Goal: Task Accomplishment & Management: Manage account settings

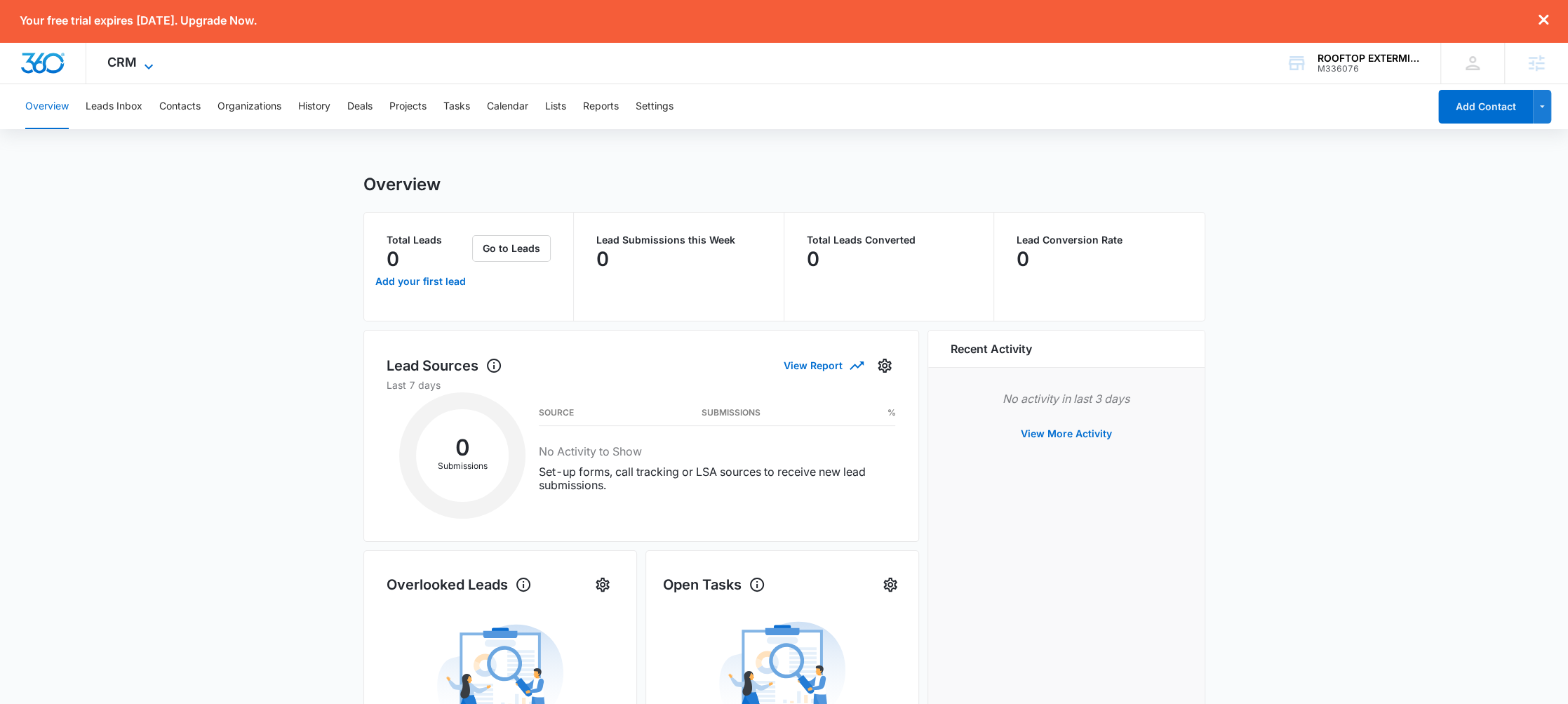
click at [146, 63] on icon at bounding box center [149, 67] width 17 height 17
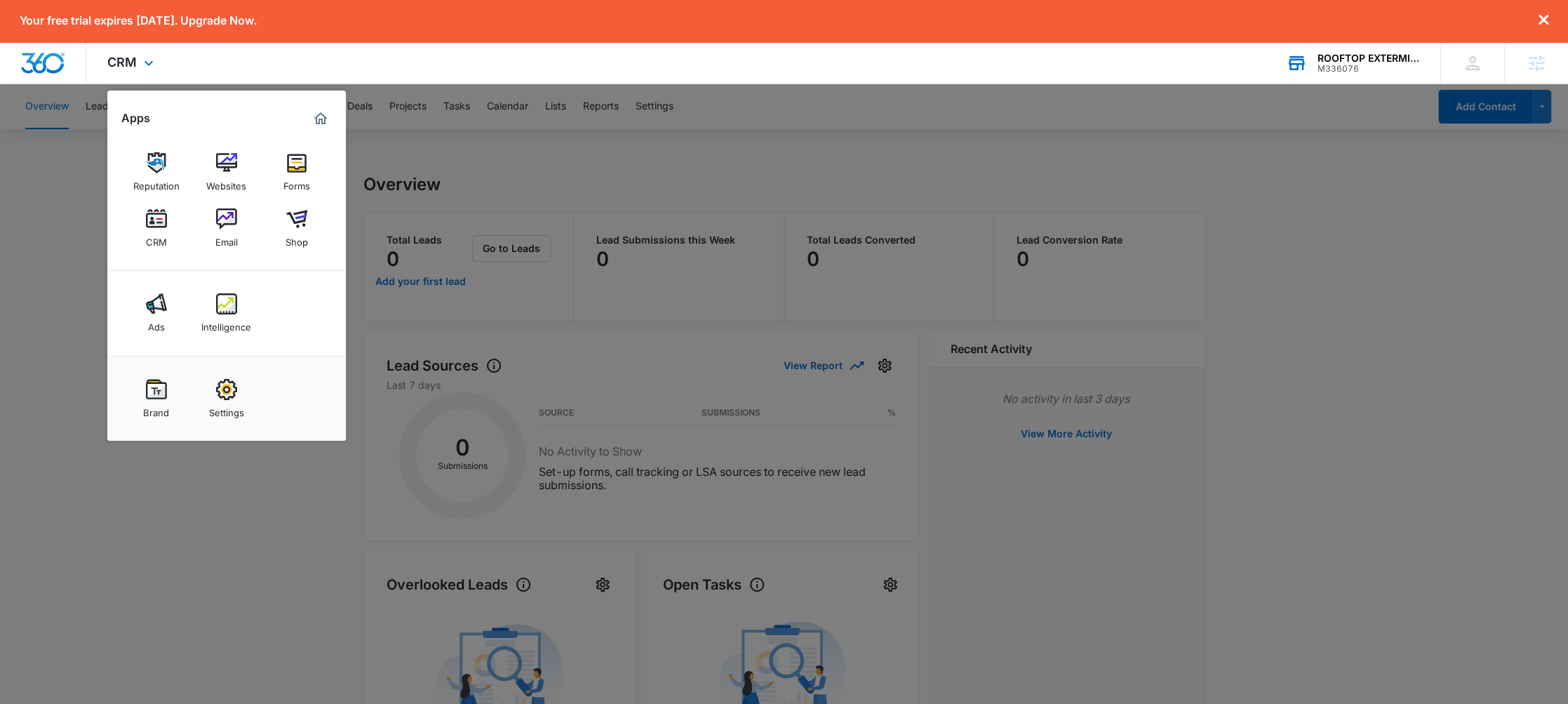
click at [1355, 73] on div "ROOFTOP EXTERMINATING M336076 Your Accounts View All" at bounding box center [1352, 62] width 175 height 41
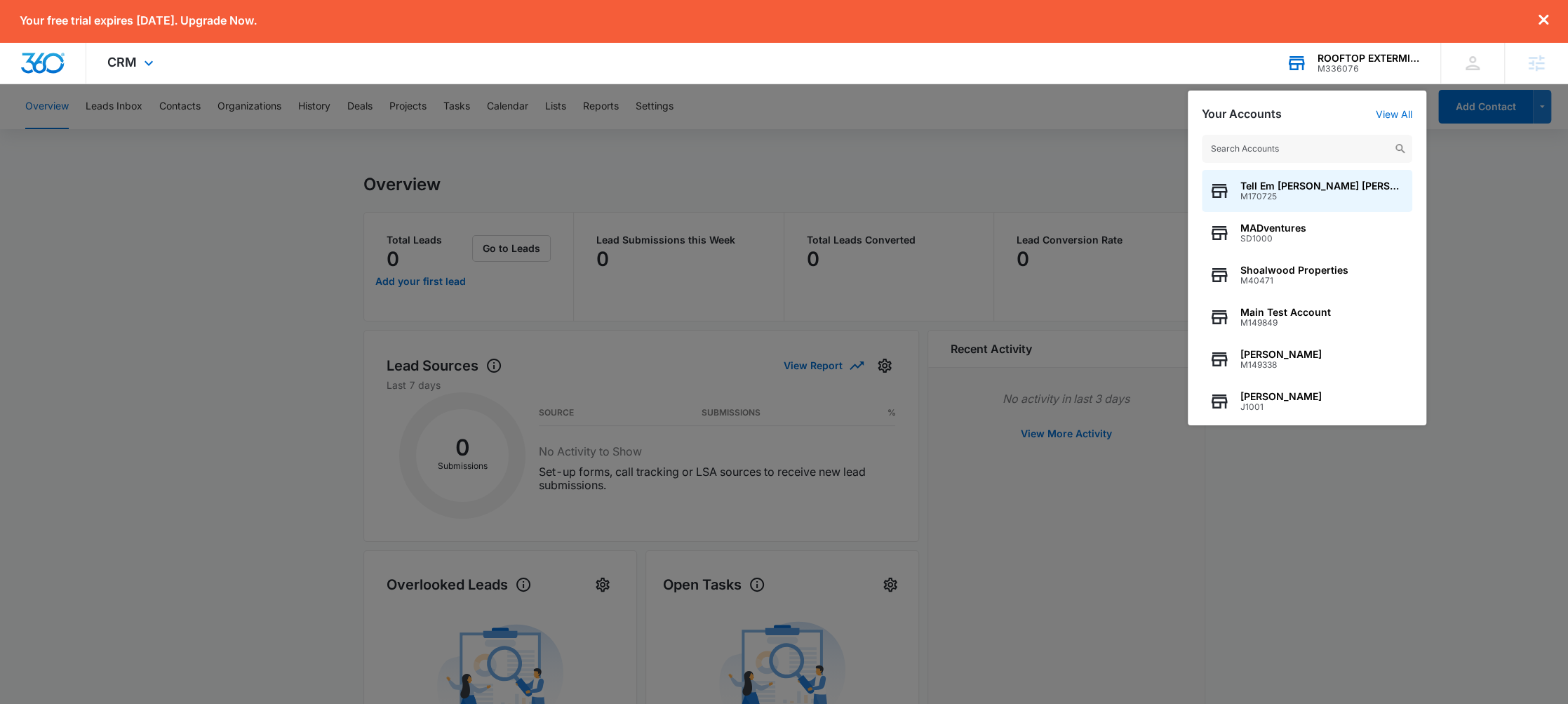
click at [1247, 155] on input "text" at bounding box center [1307, 149] width 210 height 28
type input "j1001"
click at [1290, 180] on span "[PERSON_NAME]" at bounding box center [1280, 185] width 81 height 11
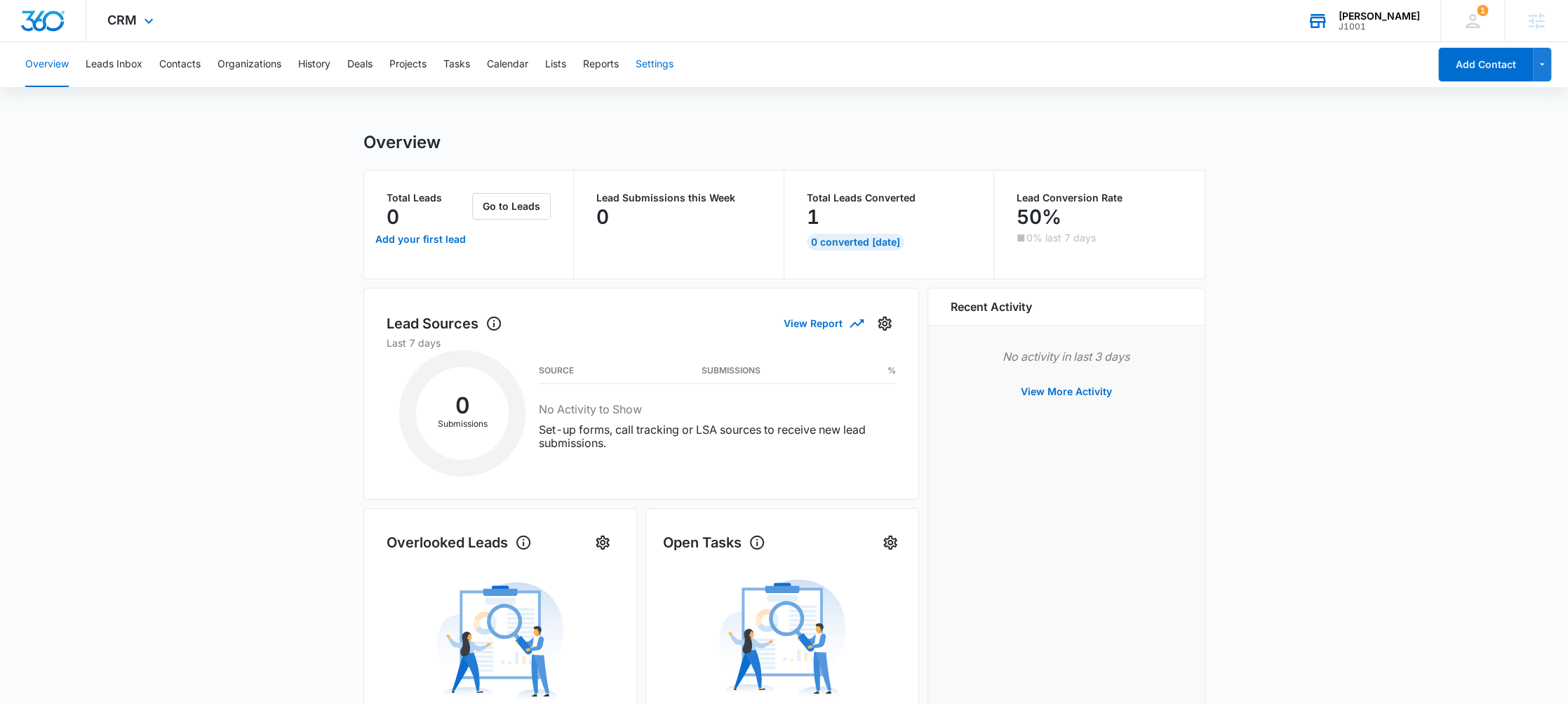
click at [657, 64] on button "Settings" at bounding box center [654, 64] width 38 height 45
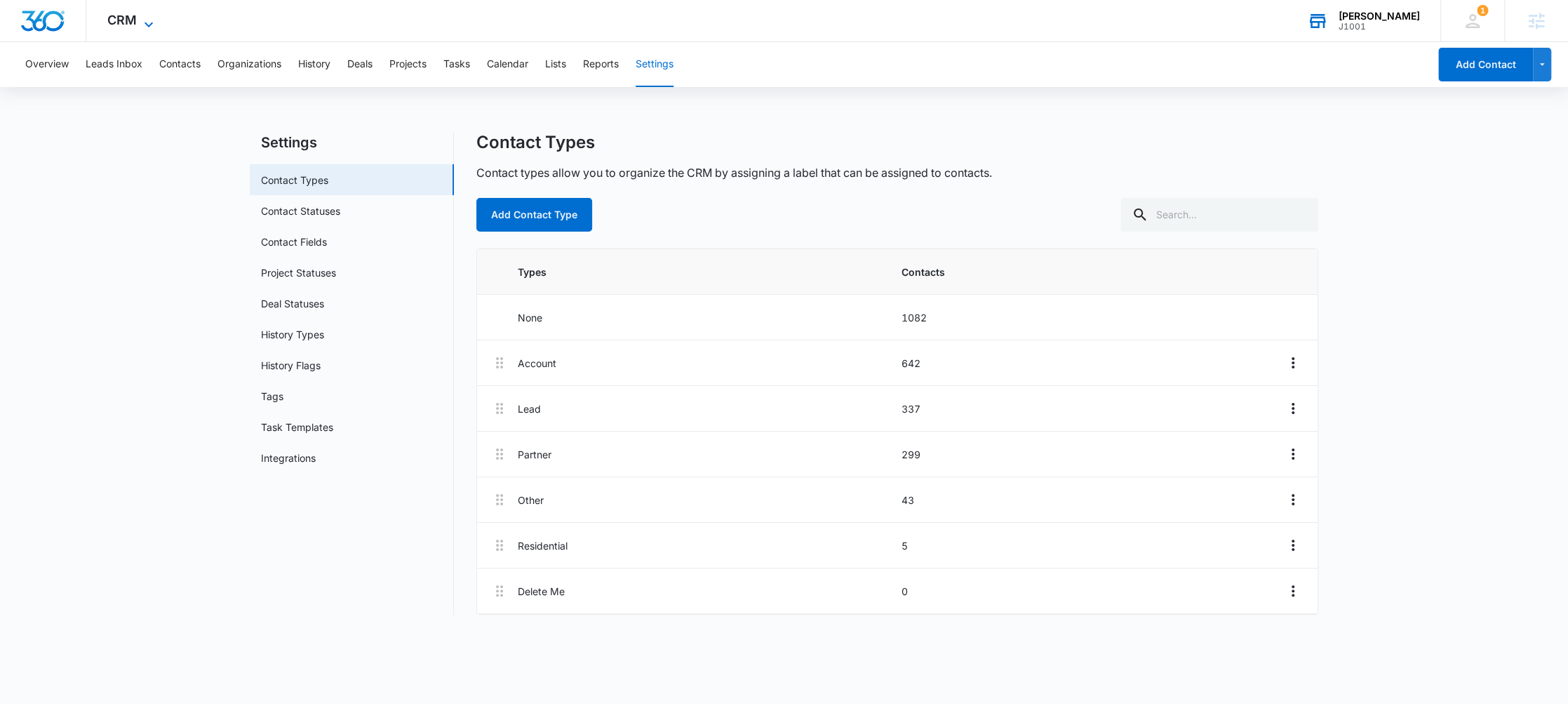
click at [153, 25] on icon at bounding box center [149, 25] width 17 height 17
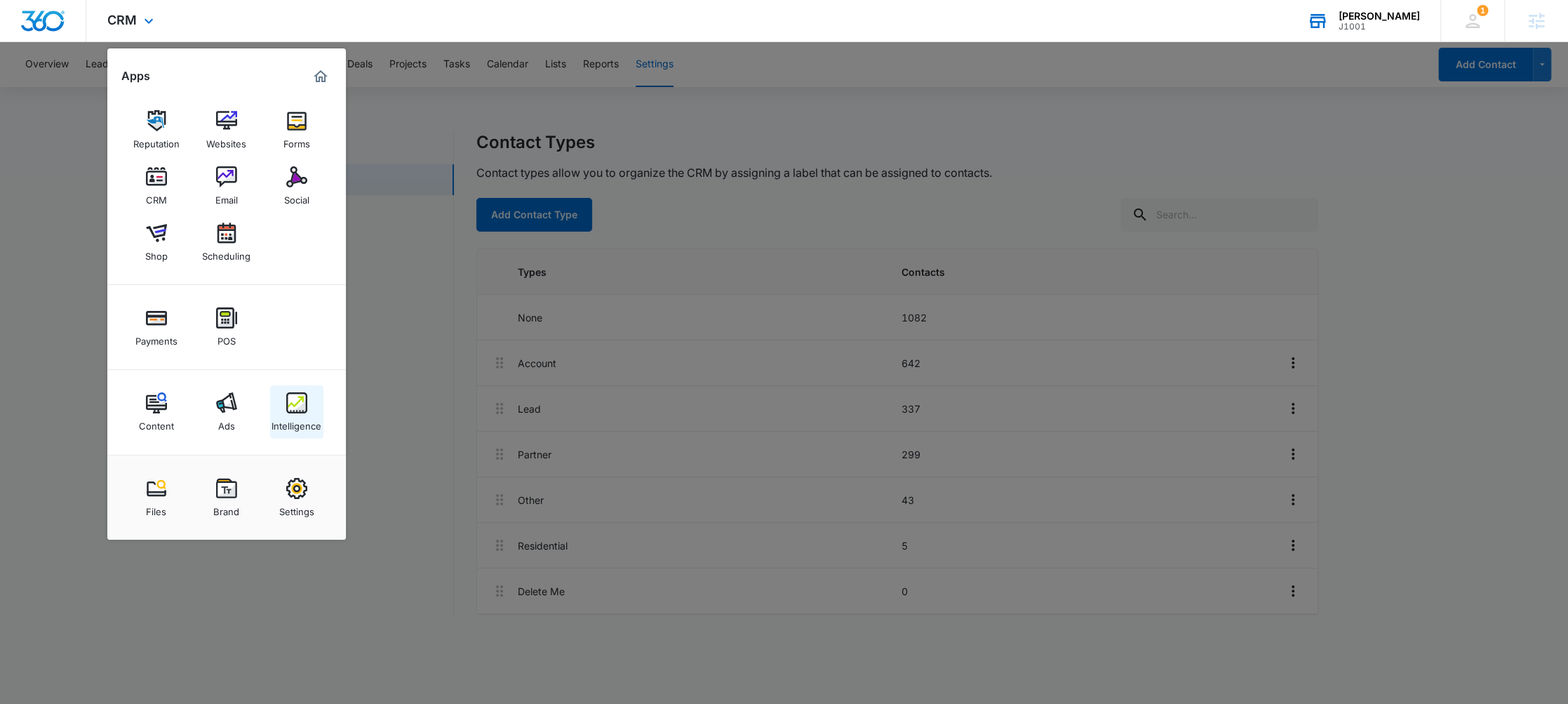
click at [287, 399] on img at bounding box center [296, 402] width 21 height 21
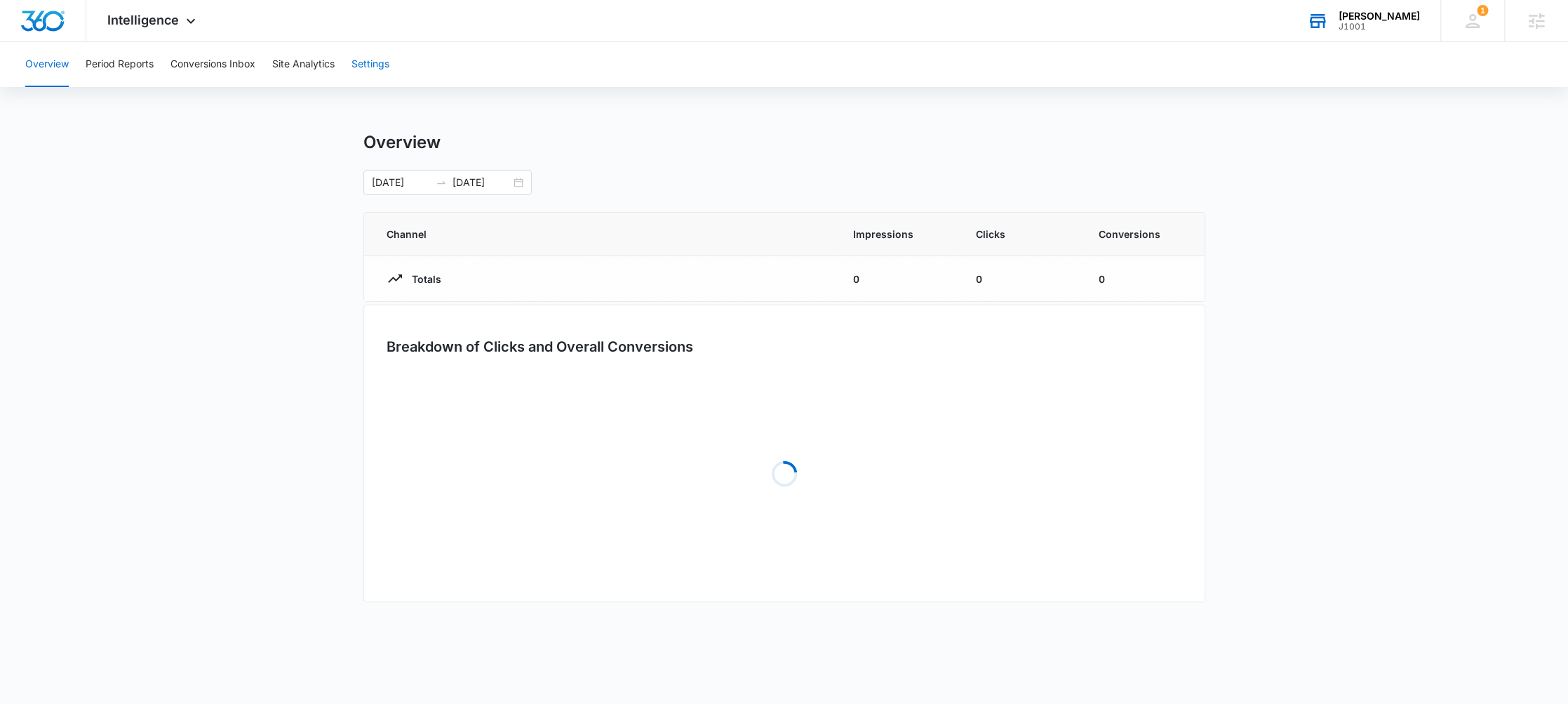
click at [380, 67] on button "Settings" at bounding box center [371, 64] width 38 height 45
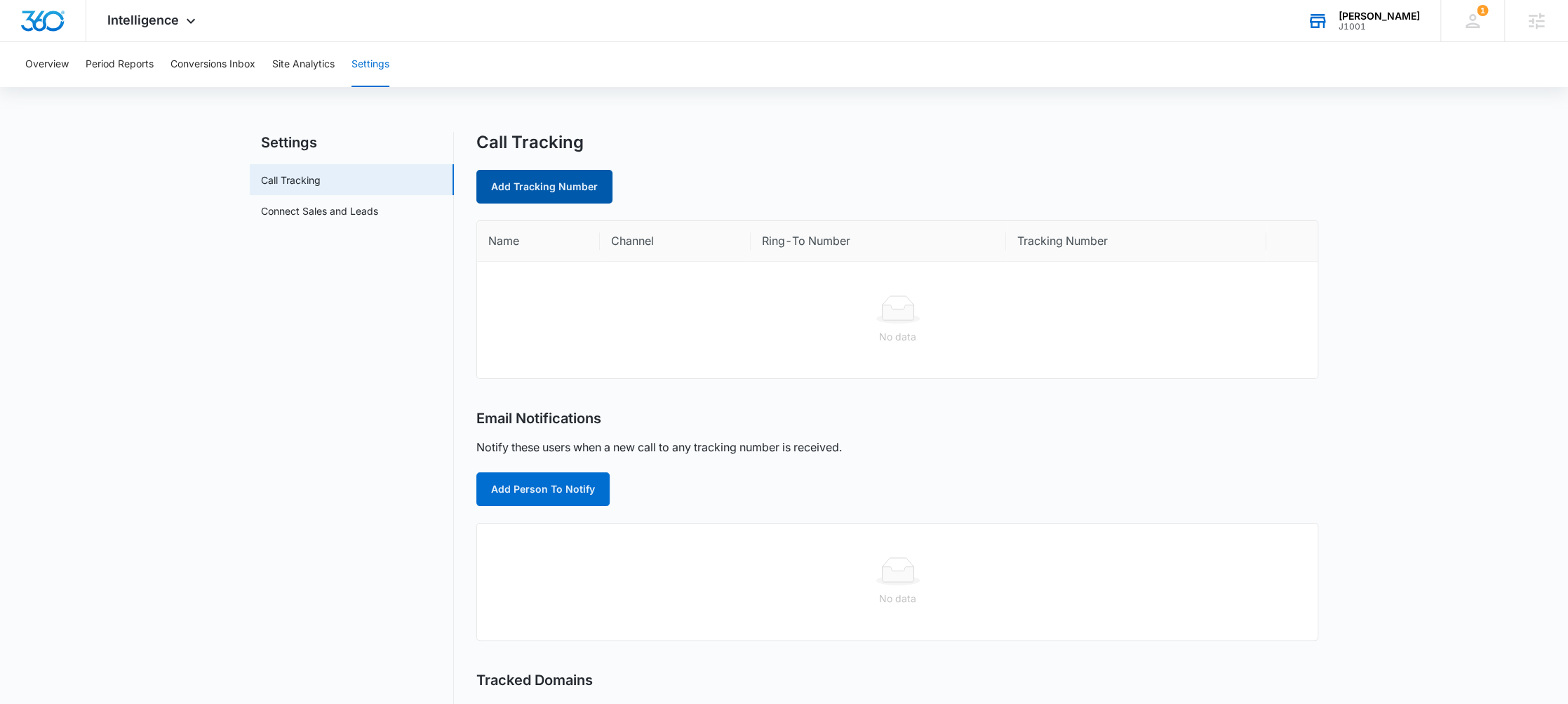
click at [552, 178] on link "Add Tracking Number" at bounding box center [544, 186] width 136 height 33
select select "by_area_code"
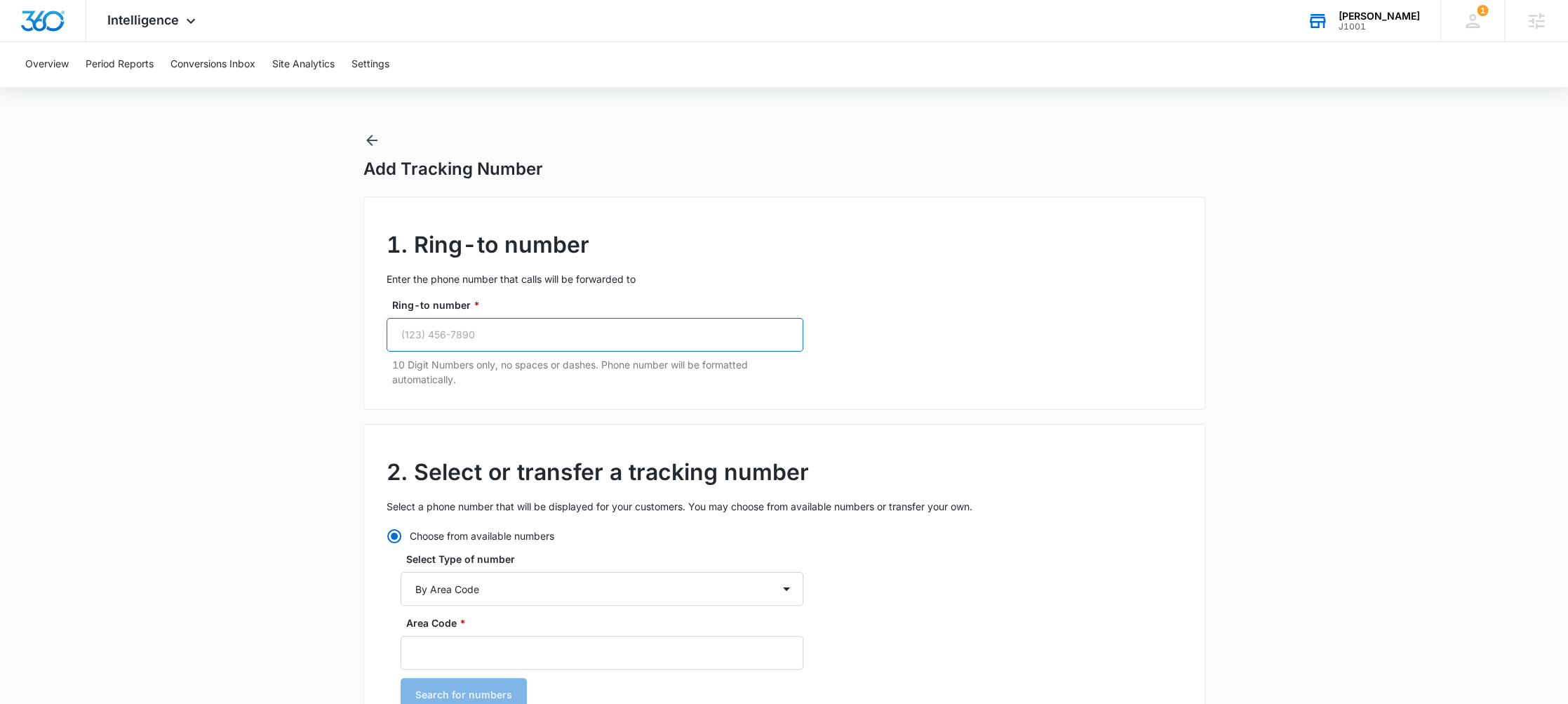
click at [512, 325] on input "Ring-to number *" at bounding box center [595, 334] width 417 height 33
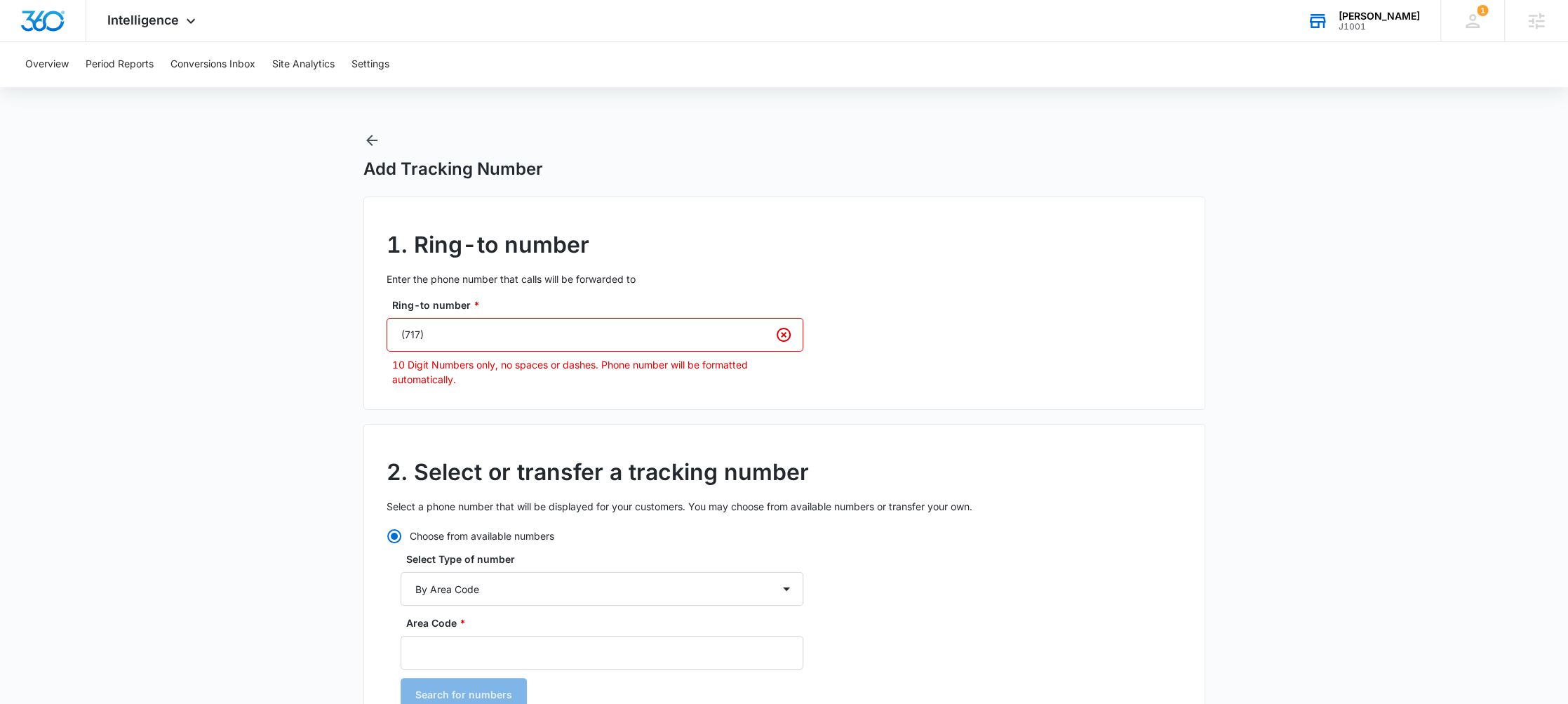
type input "[PHONE_NUMBER]"
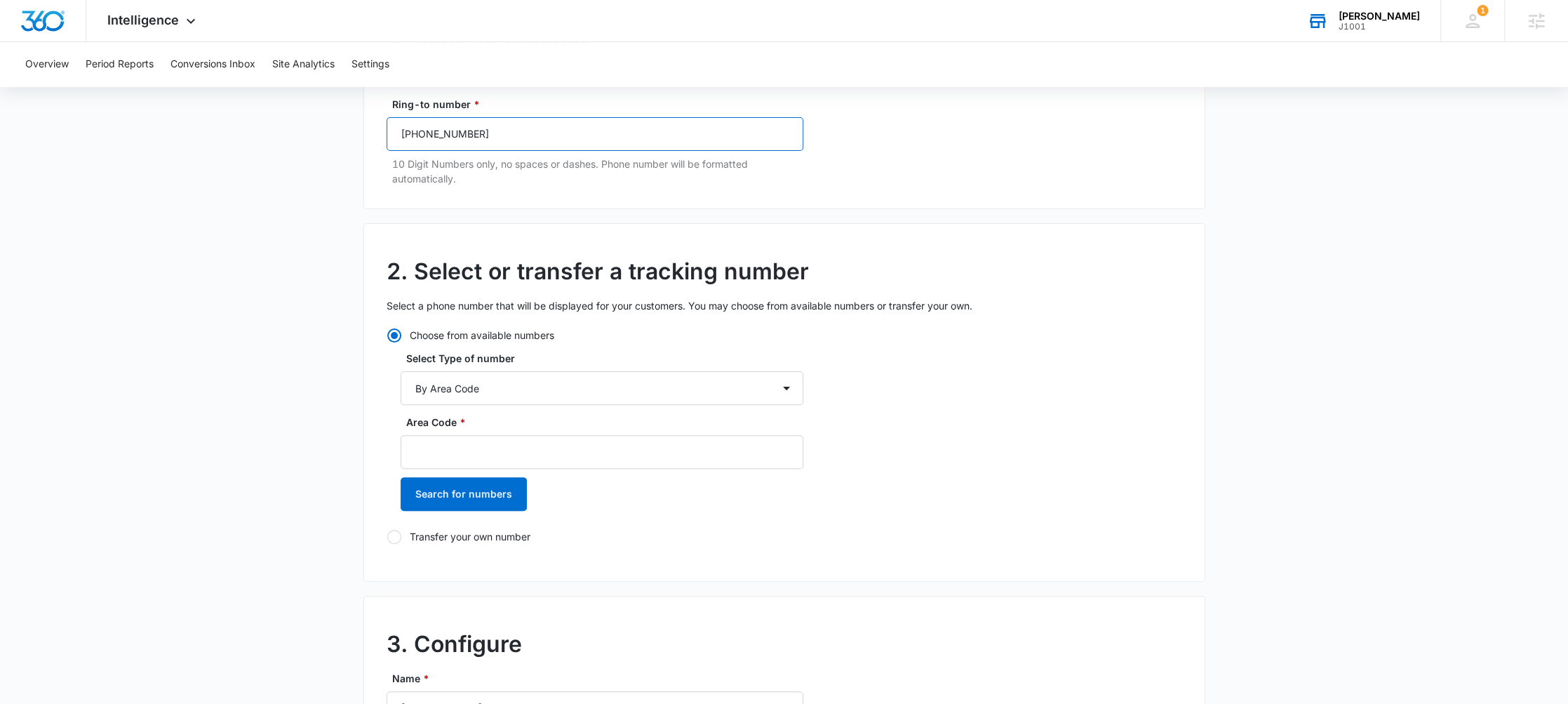
scroll to position [237, 0]
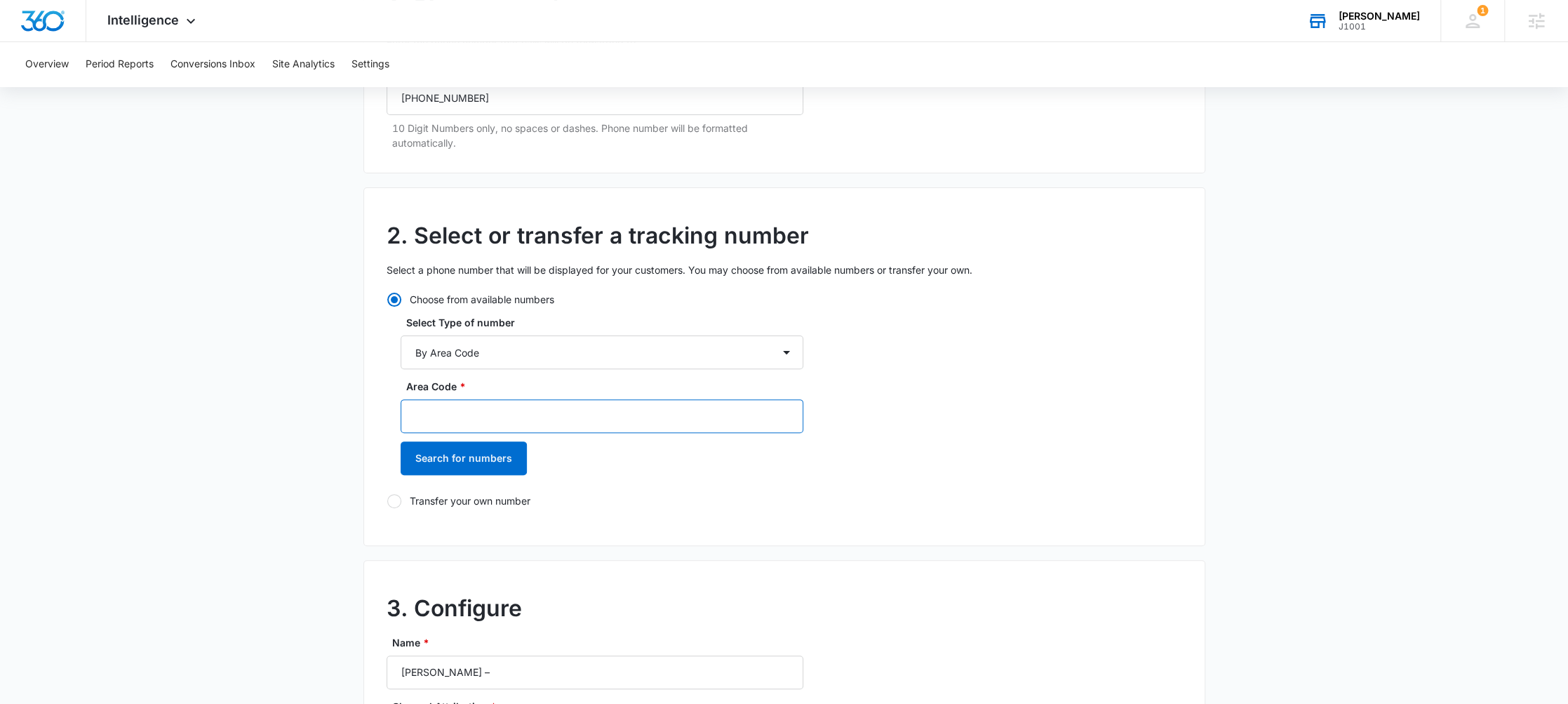
click at [481, 404] on input "Area Code *" at bounding box center [601, 415] width 402 height 33
type input "717"
click at [474, 457] on button "Search for numbers" at bounding box center [464, 458] width 126 height 33
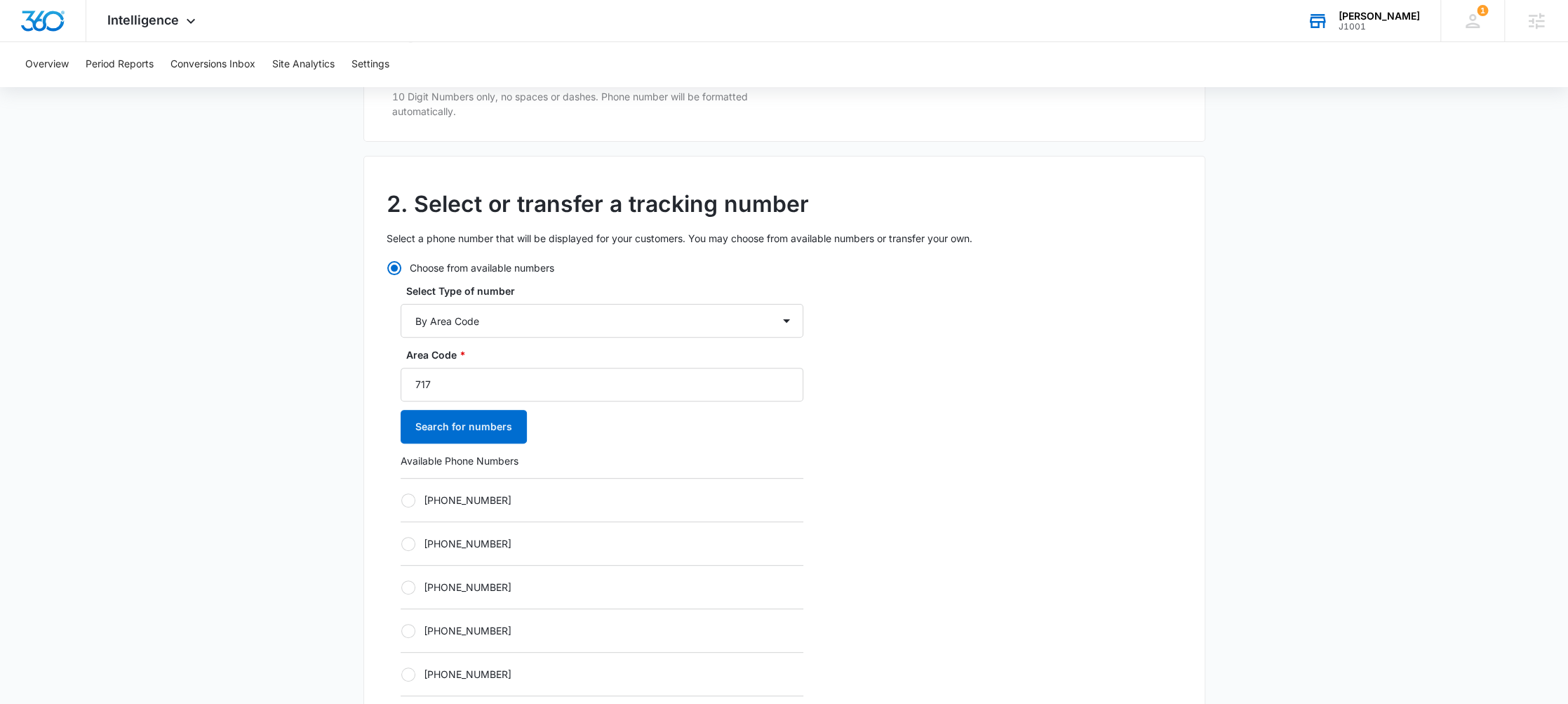
click at [460, 501] on label "[PHONE_NUMBER]" at bounding box center [601, 500] width 402 height 15
click at [401, 501] on input "[PHONE_NUMBER]" at bounding box center [401, 500] width 1 height 1
radio input "true"
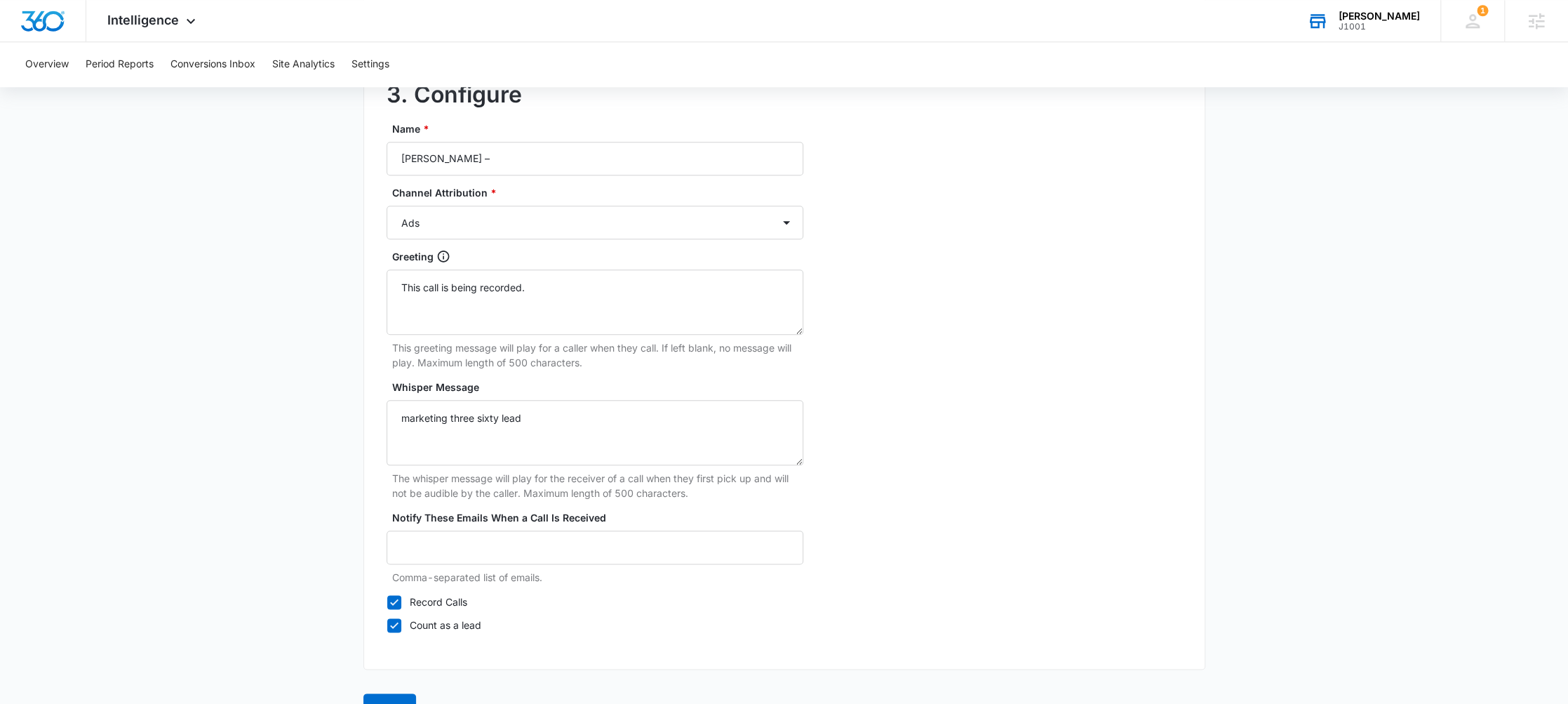
scroll to position [1245, 0]
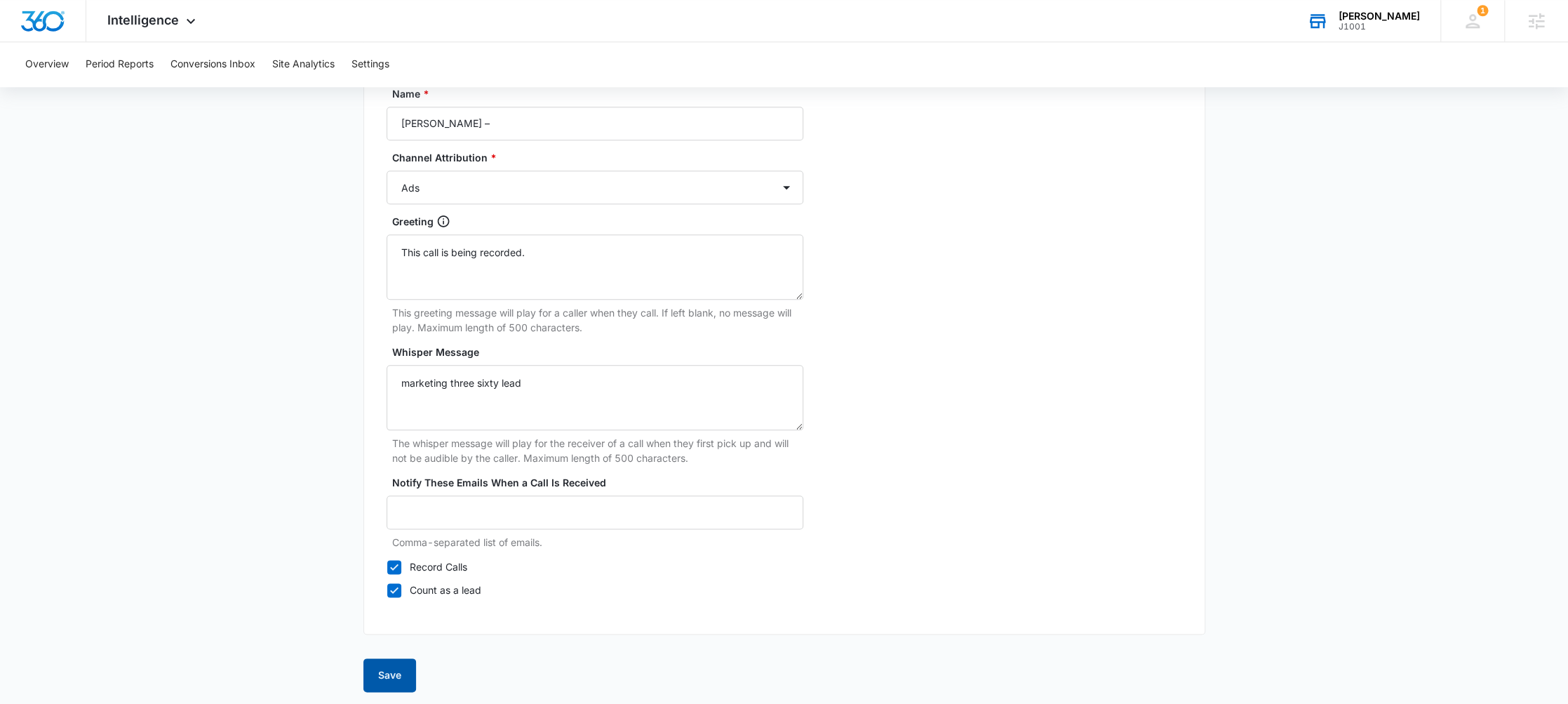
click at [378, 681] on button "Save" at bounding box center [389, 674] width 53 height 33
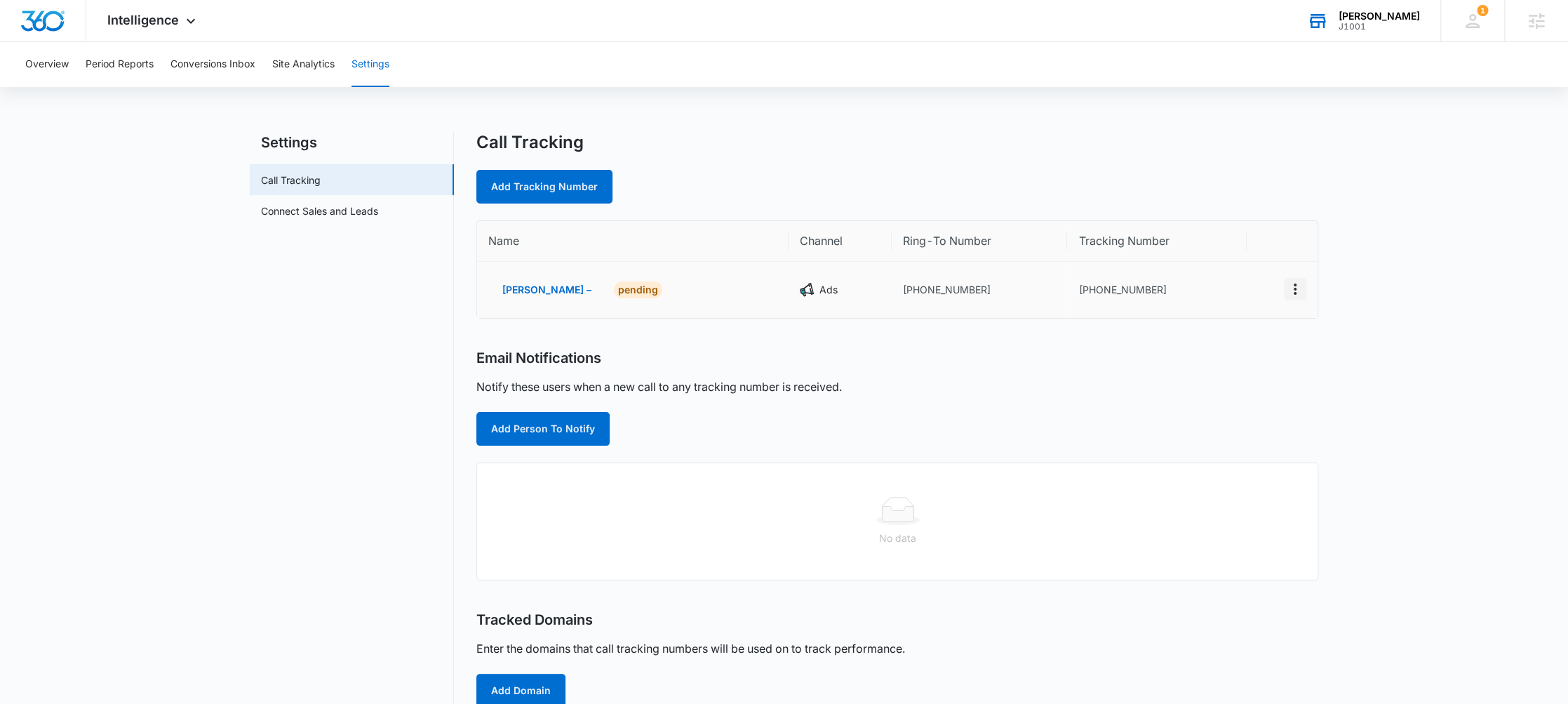
click at [1296, 281] on icon "Actions" at bounding box center [1295, 290] width 17 height 17
click at [1220, 274] on div "Edit" at bounding box center [1230, 274] width 29 height 9
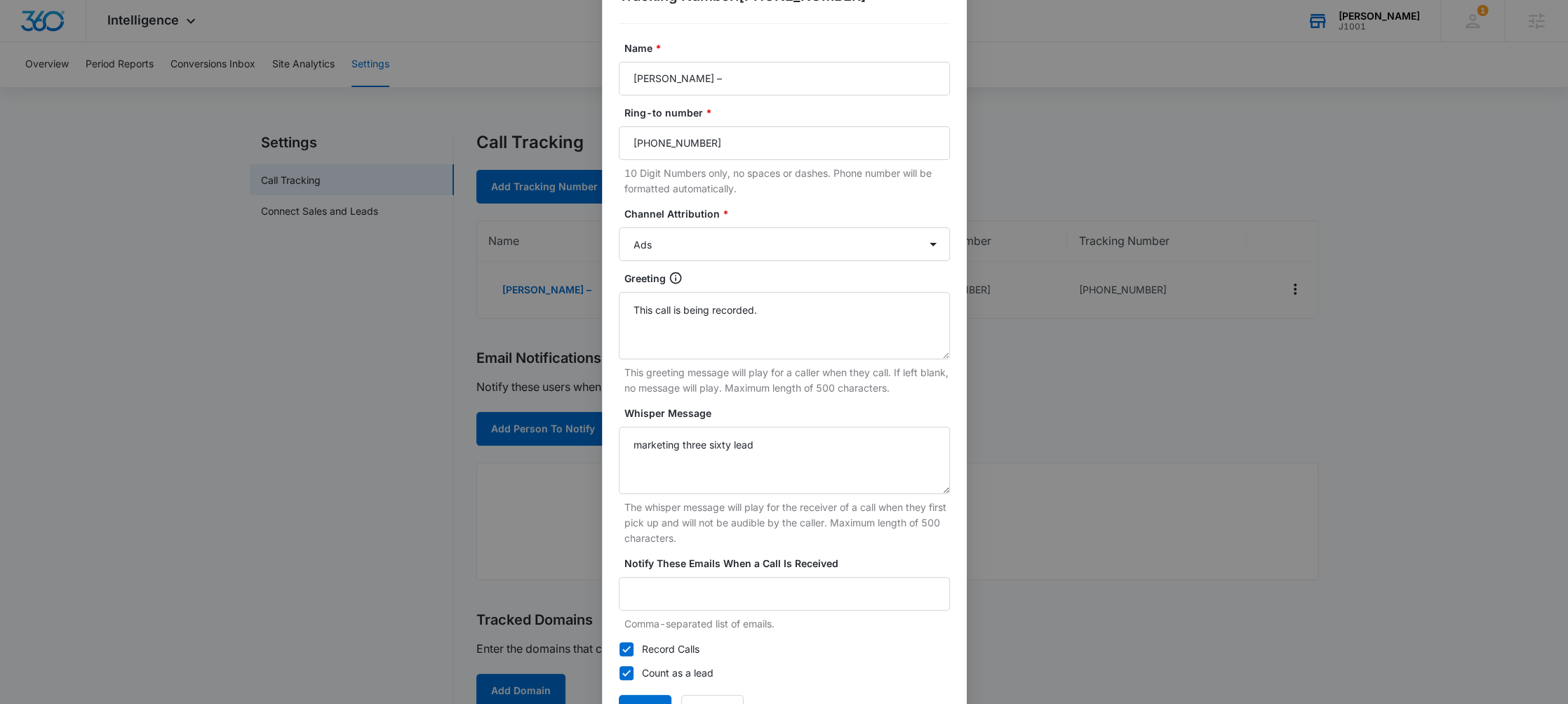
scroll to position [85, 0]
click at [721, 447] on textarea "marketing three sixty lead" at bounding box center [784, 460] width 331 height 67
click at [712, 319] on textarea "This call is being recorded." at bounding box center [784, 325] width 331 height 67
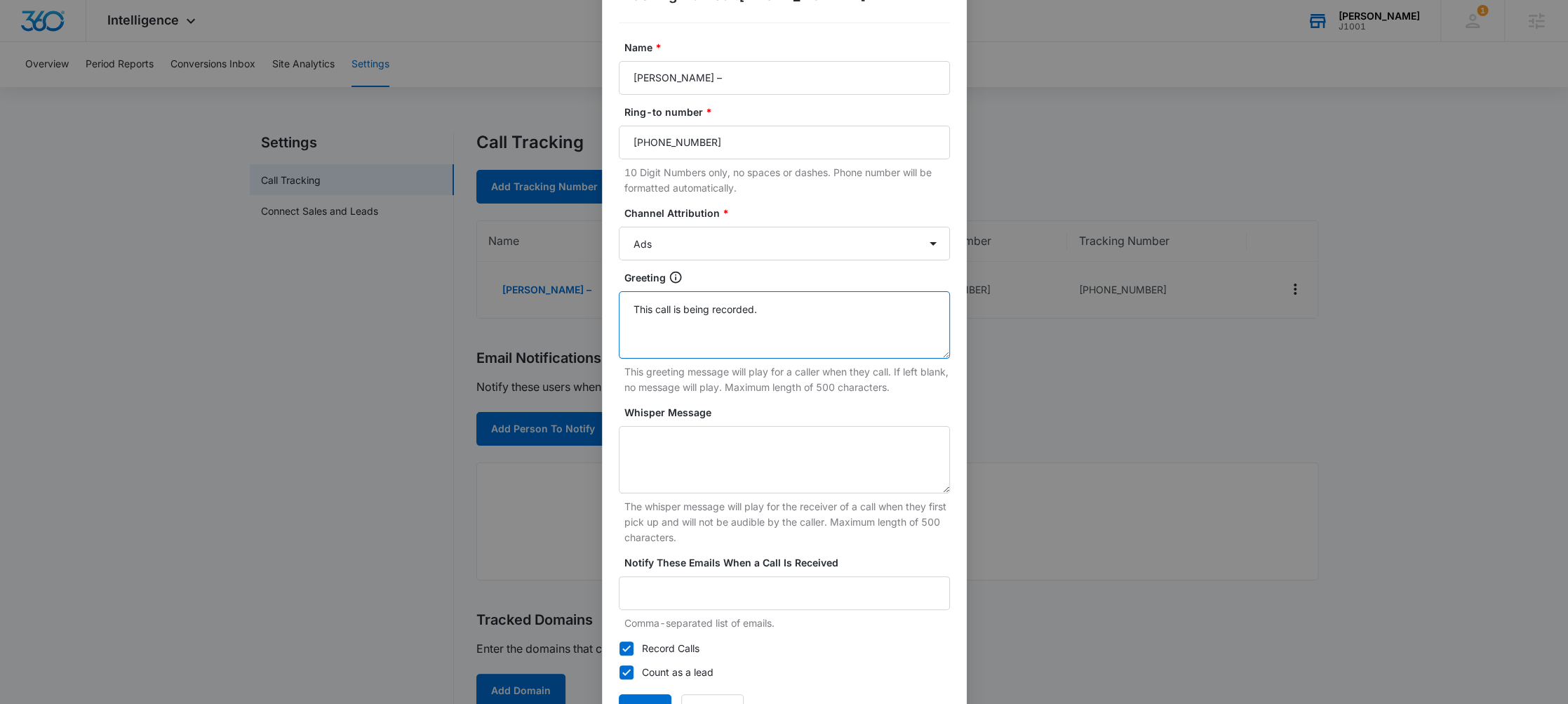
click at [712, 319] on textarea "This call is being recorded." at bounding box center [784, 325] width 331 height 67
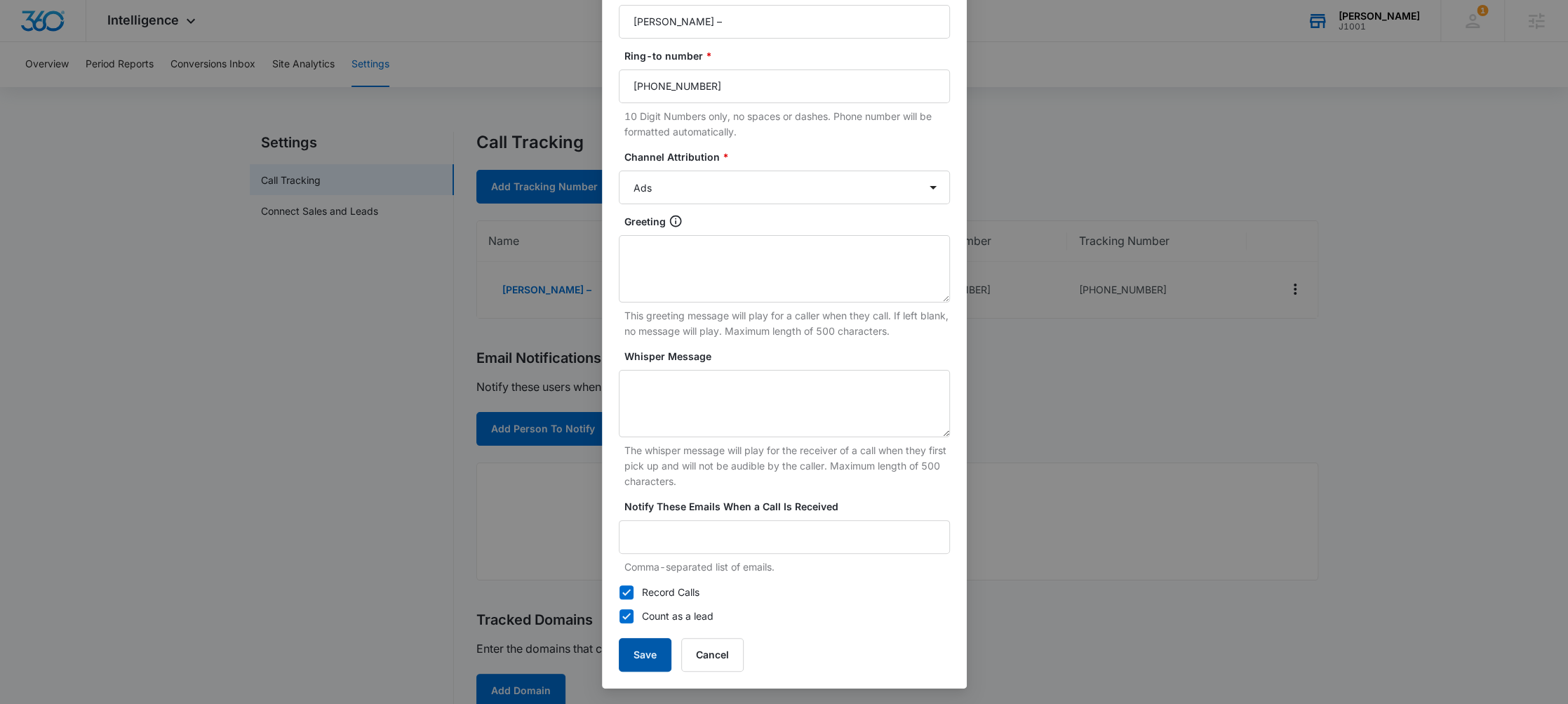
click at [647, 653] on button "Save" at bounding box center [645, 654] width 53 height 33
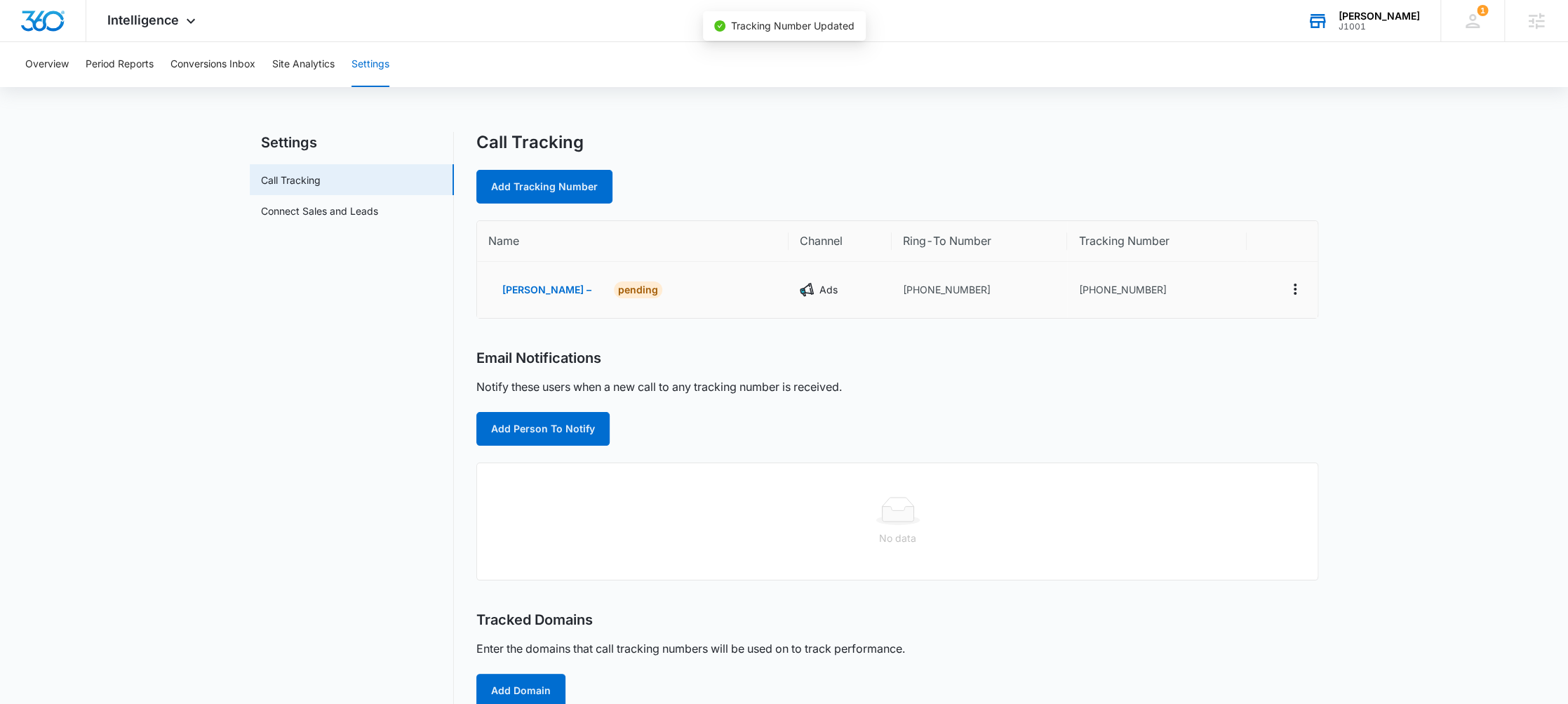
scroll to position [127, 0]
click at [1298, 289] on icon "Actions" at bounding box center [1295, 290] width 17 height 17
click at [1243, 300] on div "Delete" at bounding box center [1230, 296] width 29 height 9
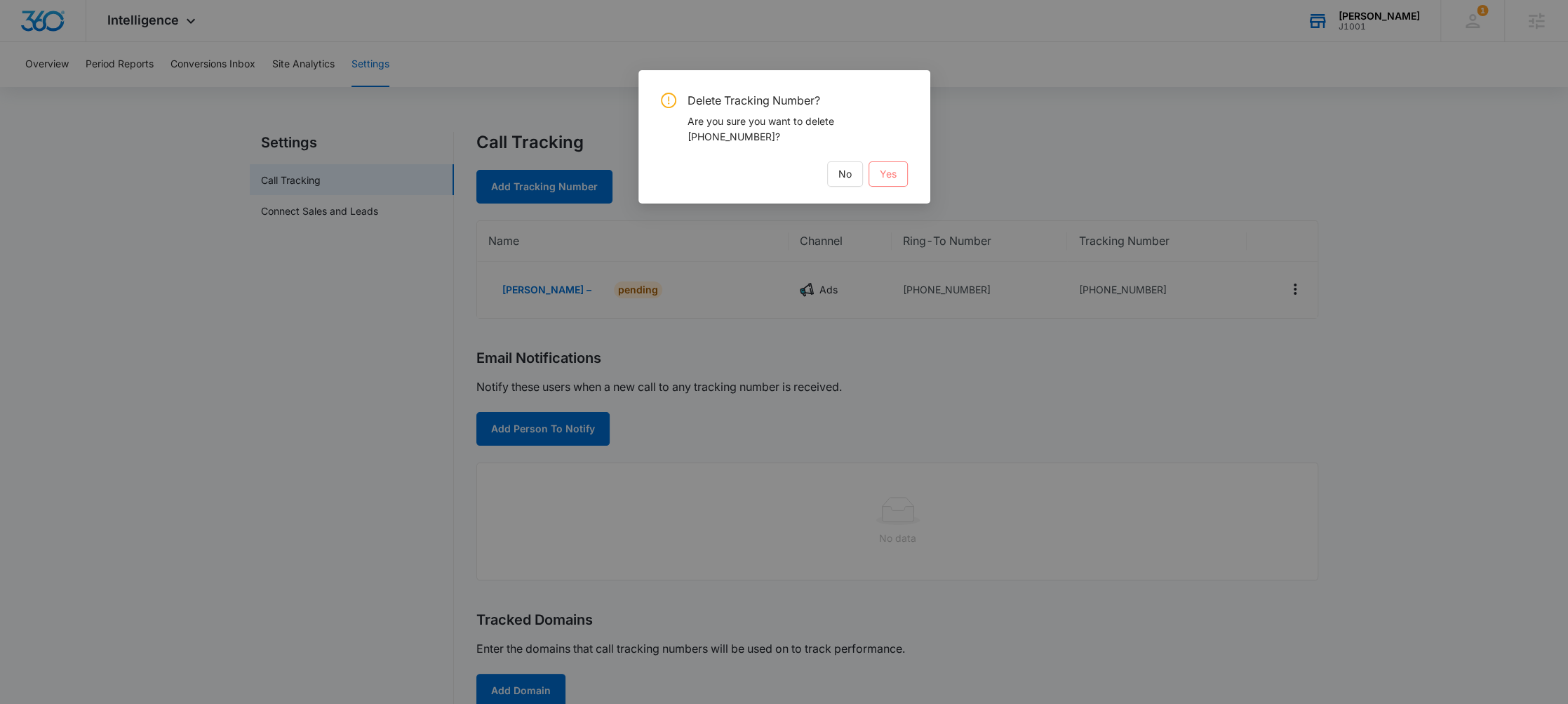
click at [890, 164] on button "Yes" at bounding box center [888, 174] width 39 height 26
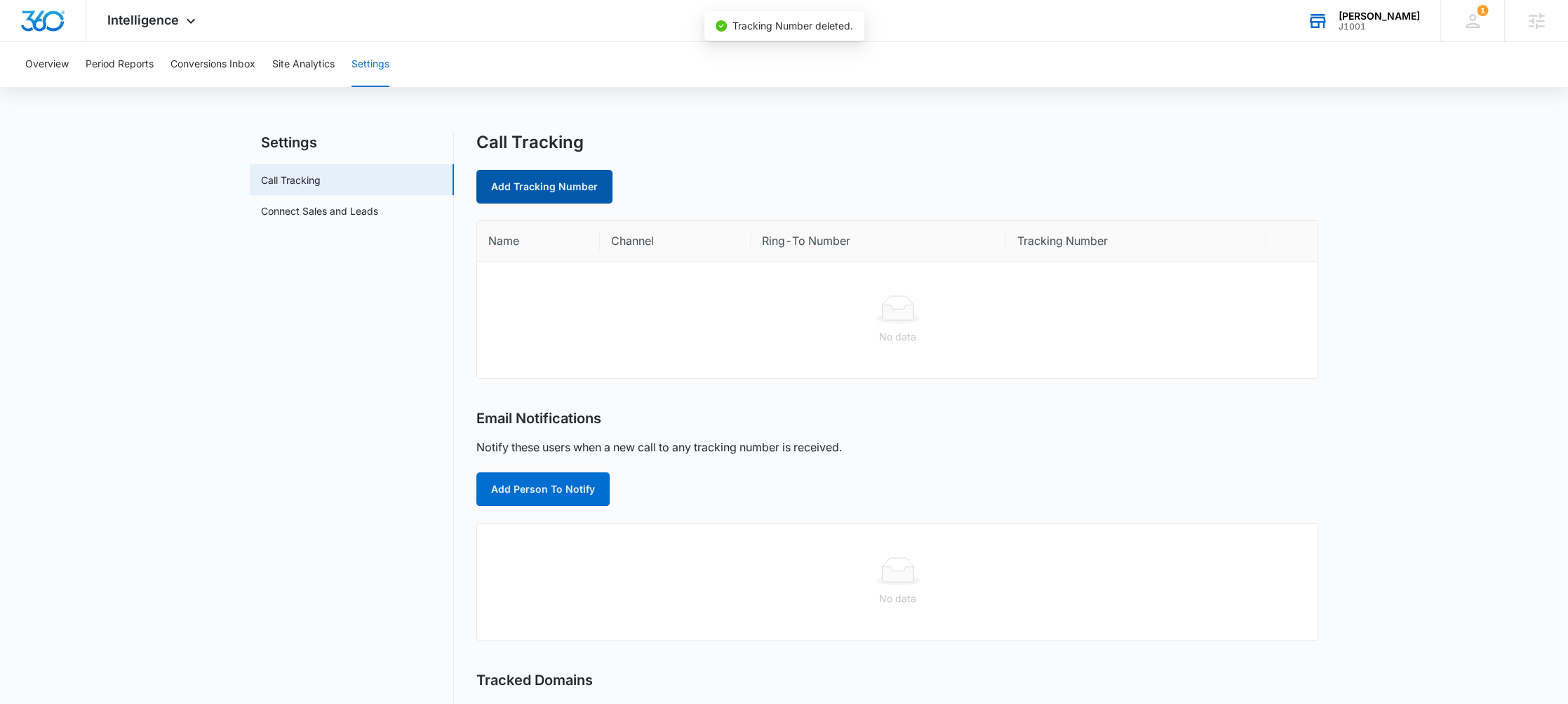
click at [578, 182] on link "Add Tracking Number" at bounding box center [544, 186] width 136 height 33
select select "by_area_code"
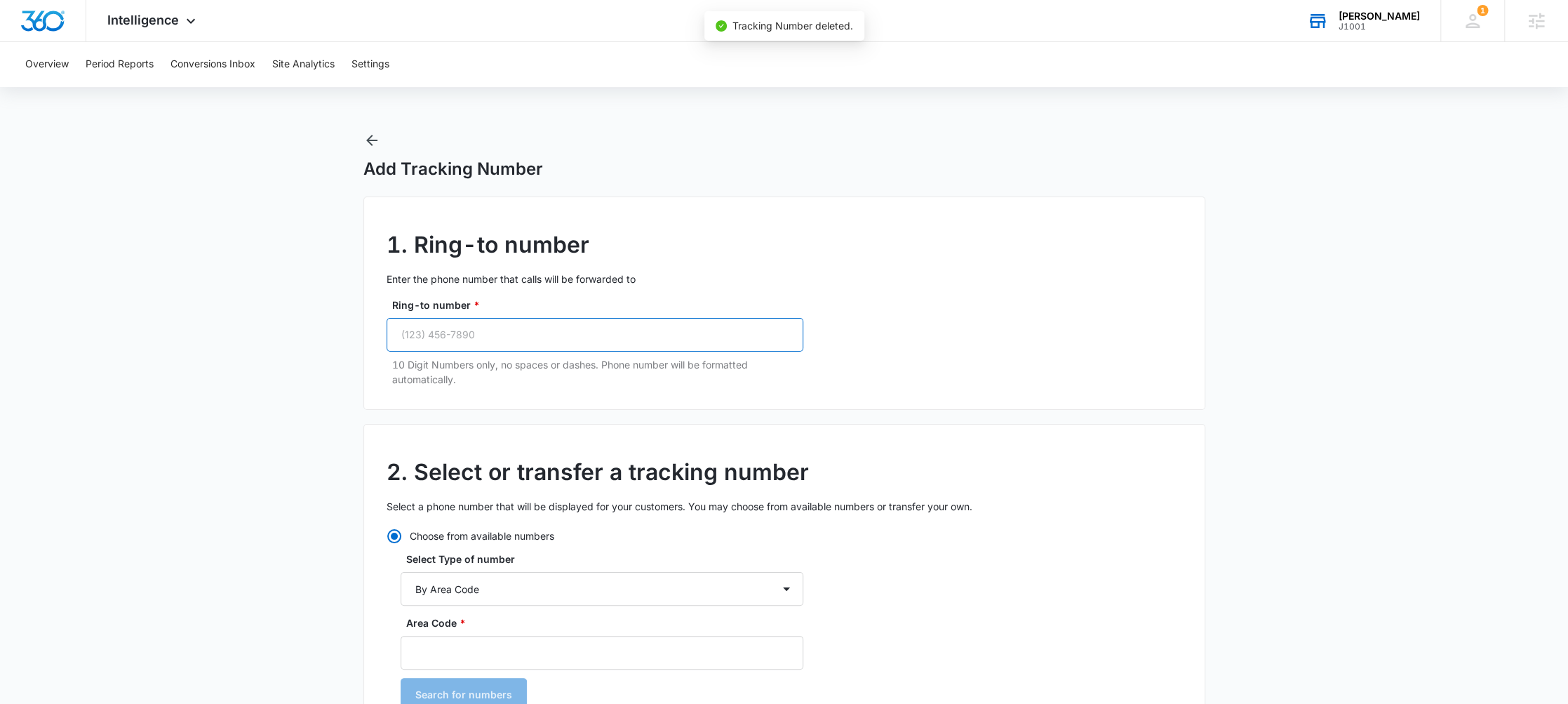
click at [451, 336] on input "Ring-to number *" at bounding box center [595, 334] width 417 height 33
type input "[PHONE_NUMBER]"
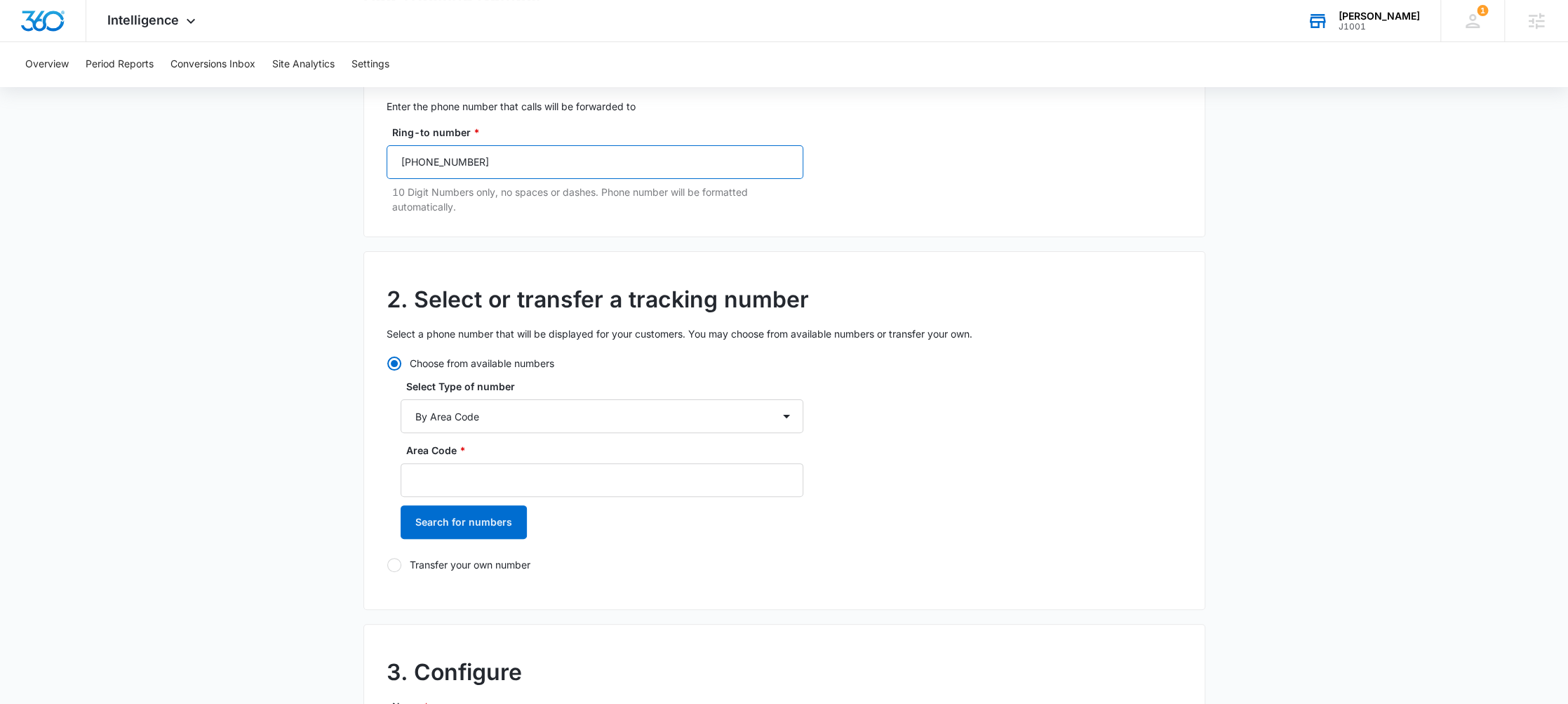
scroll to position [177, 0]
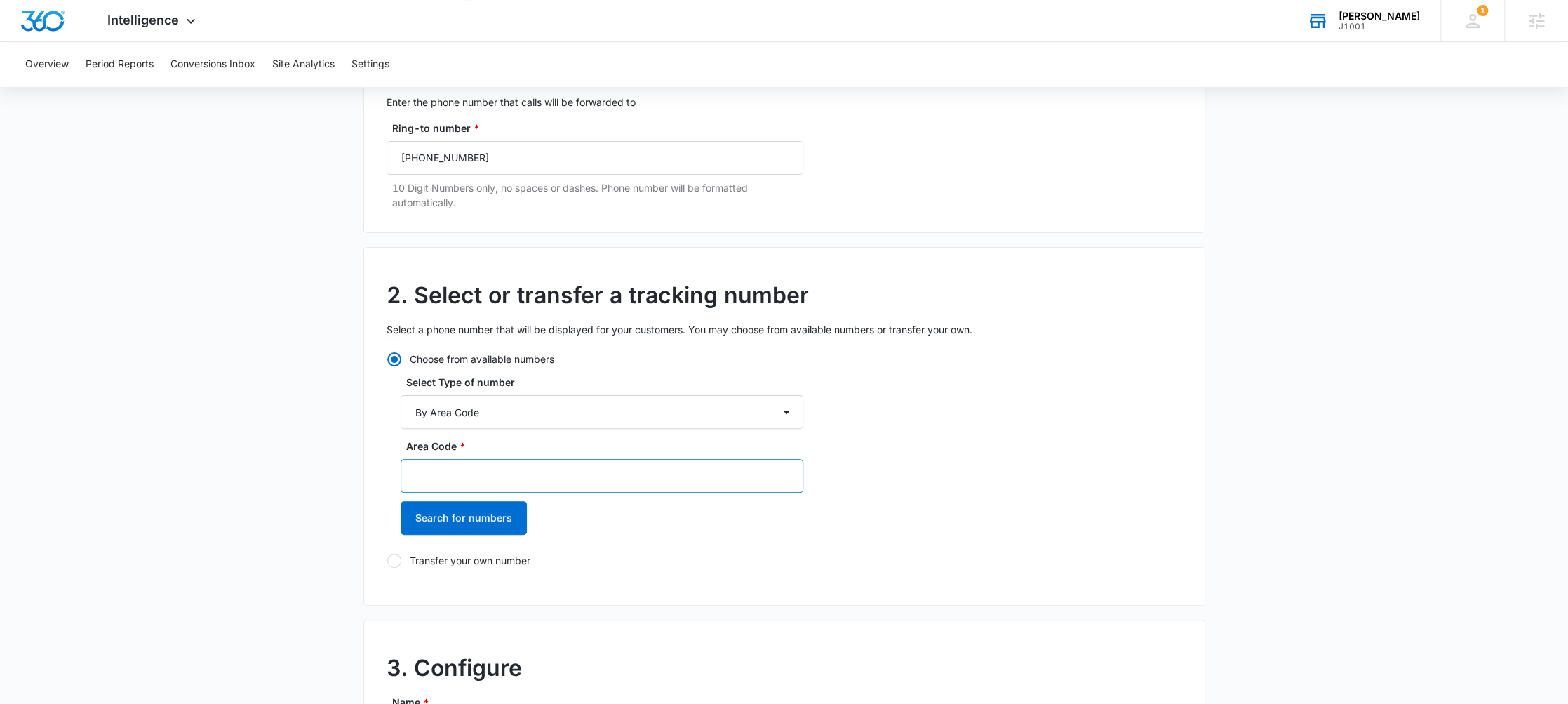
click at [472, 466] on input "Area Code *" at bounding box center [601, 475] width 402 height 33
type input "717"
click at [464, 525] on button "Search for numbers" at bounding box center [464, 517] width 126 height 33
click at [442, 593] on label "[PHONE_NUMBER]" at bounding box center [601, 590] width 402 height 15
click at [401, 591] on input "[PHONE_NUMBER]" at bounding box center [401, 591] width 1 height 1
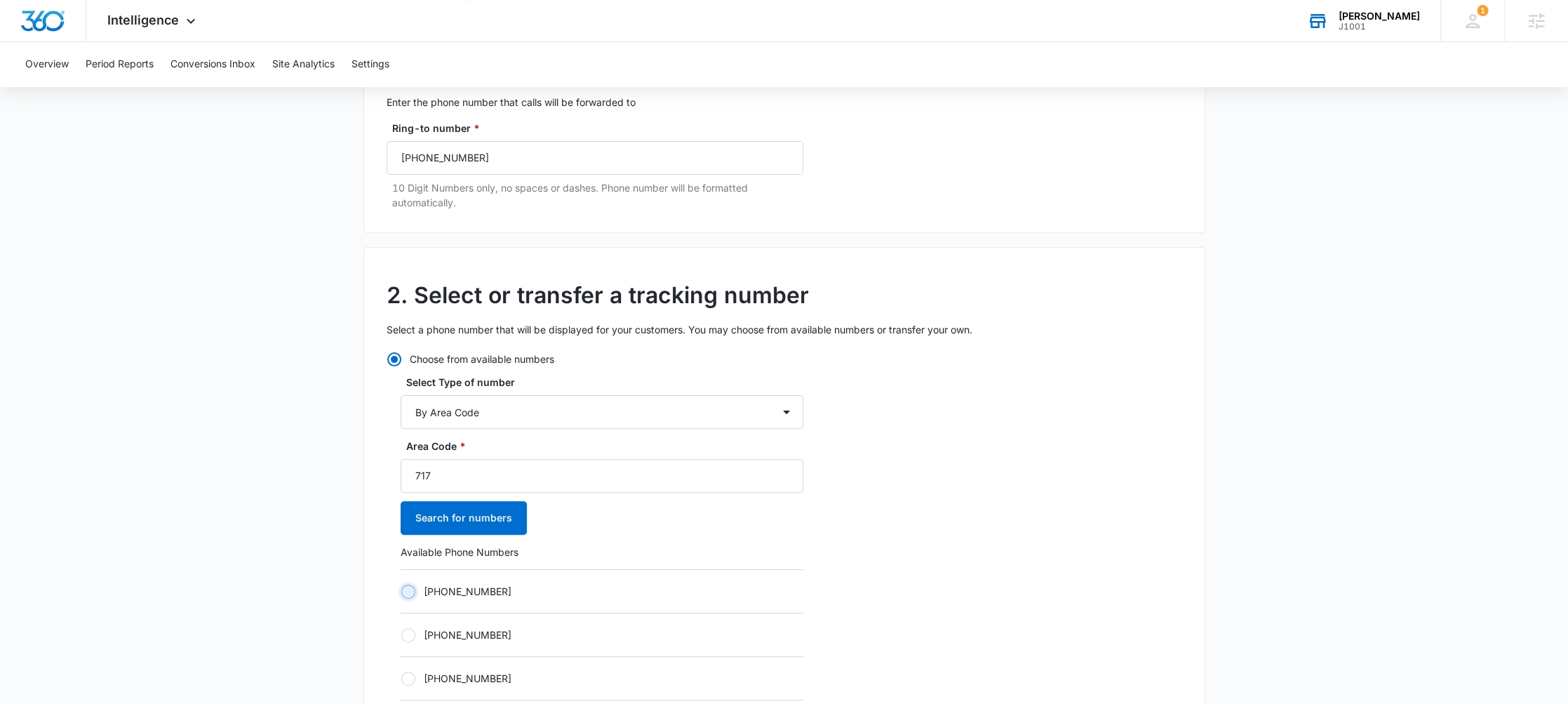
radio input "true"
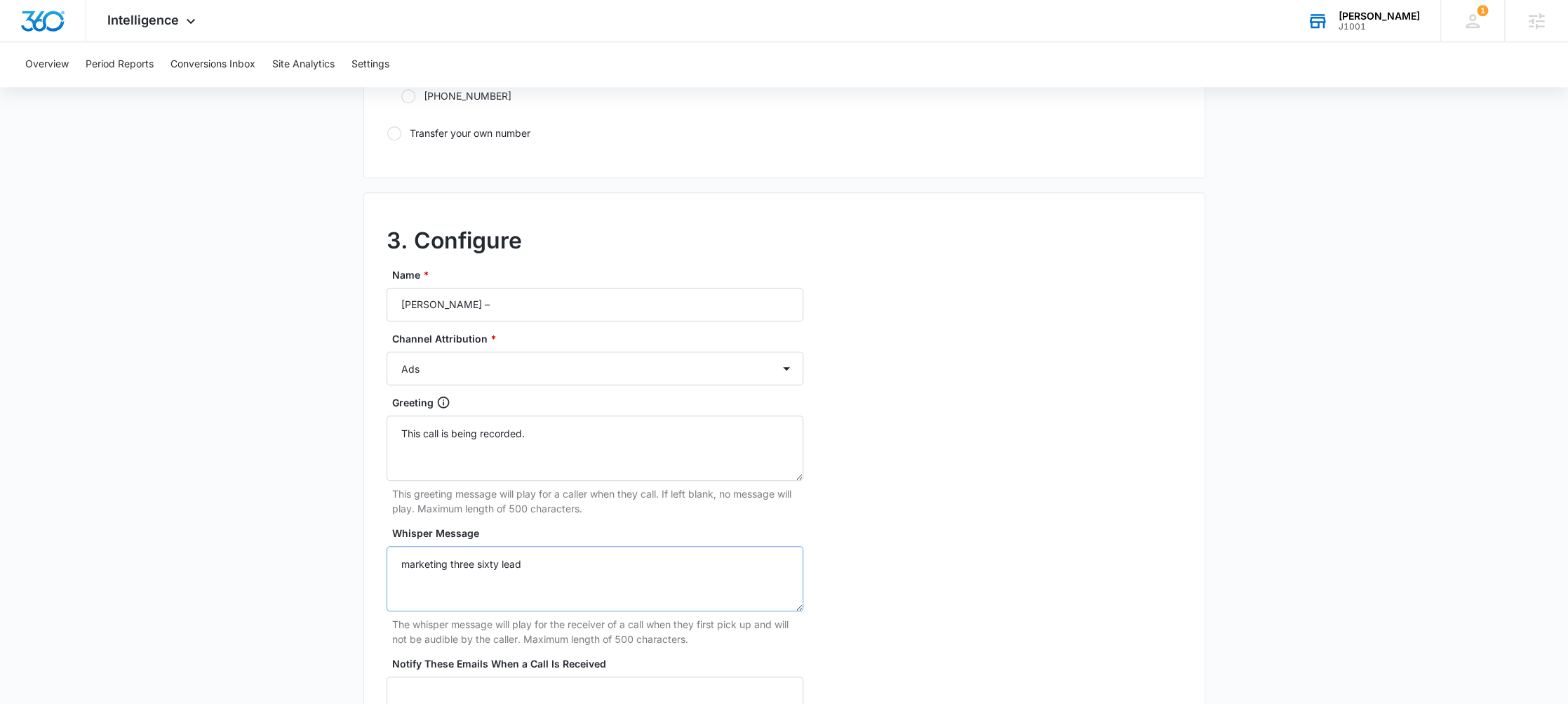
scroll to position [1076, 0]
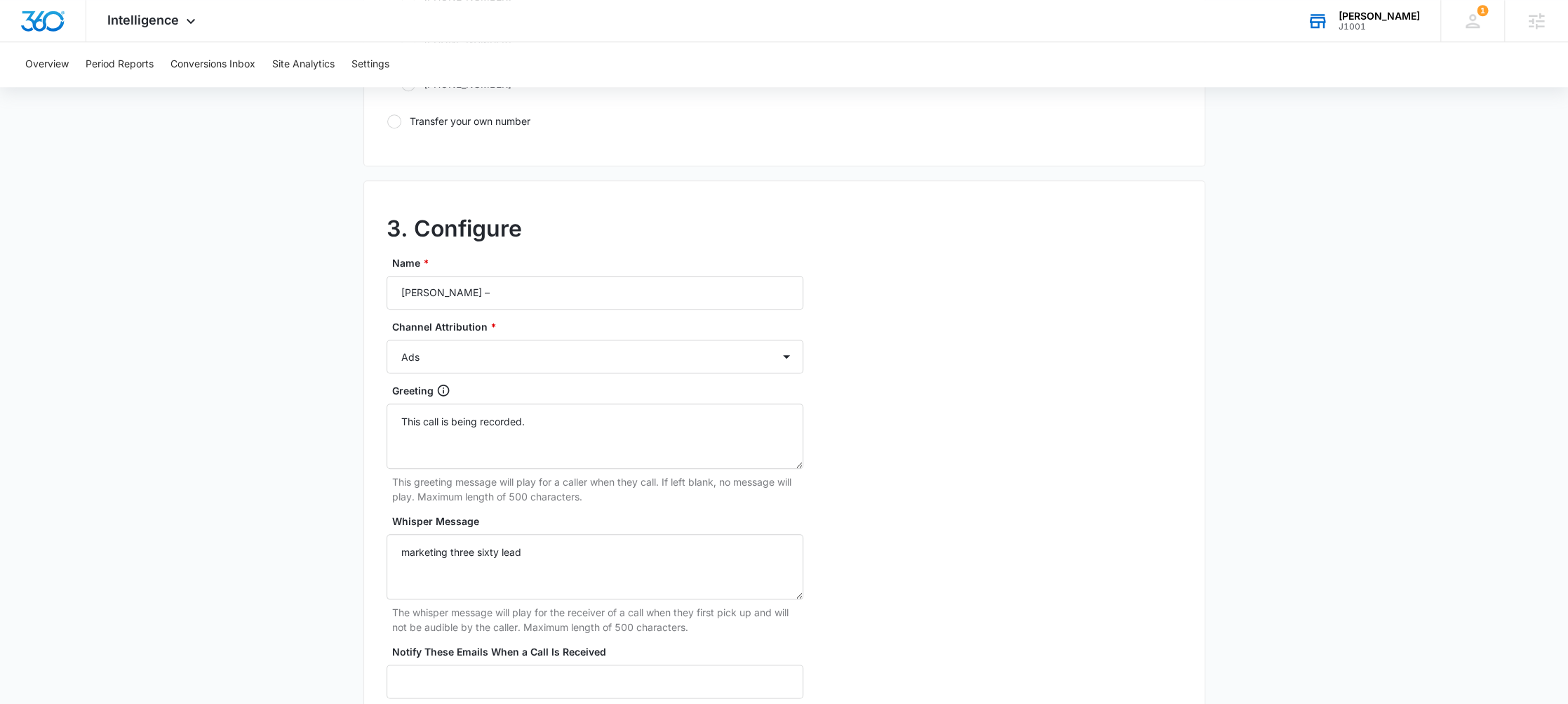
click at [555, 466] on div "Greeting This call is being recorded. This greeting message will play for a cal…" at bounding box center [595, 443] width 417 height 120
click at [528, 417] on textarea "This call is being recorded." at bounding box center [595, 436] width 417 height 65
click at [498, 558] on textarea "marketing three sixty lead" at bounding box center [595, 566] width 417 height 65
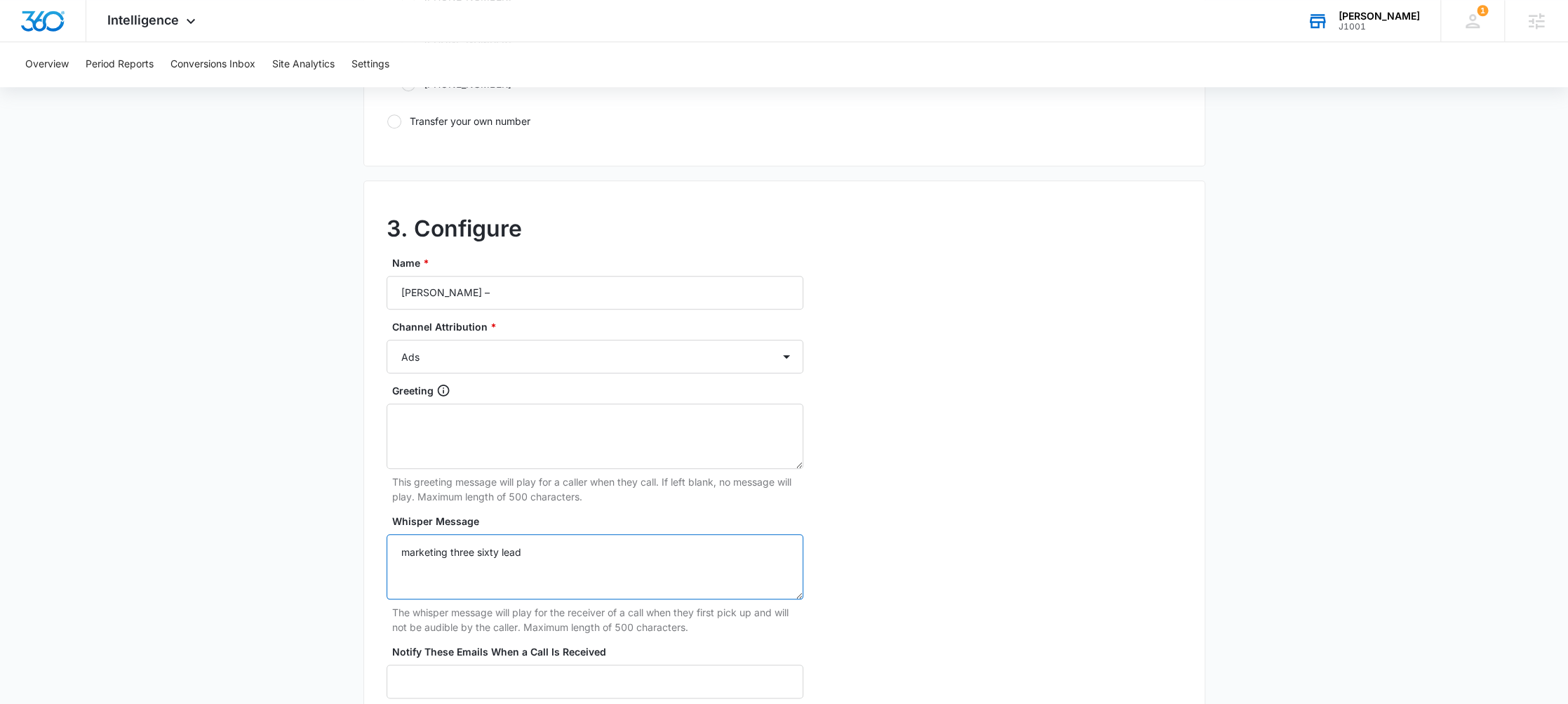
click at [498, 558] on textarea "marketing three sixty lead" at bounding box center [595, 566] width 417 height 65
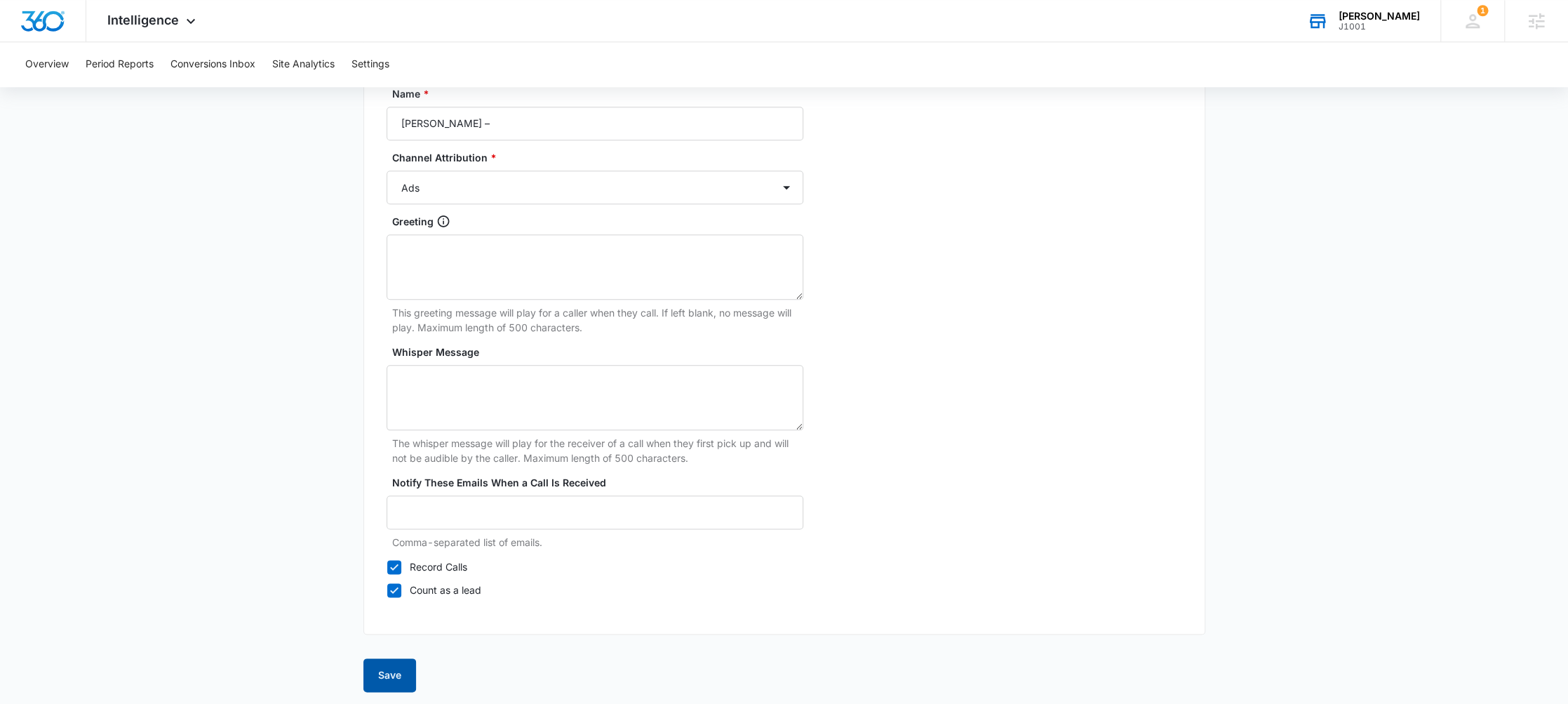
click at [379, 682] on button "Save" at bounding box center [389, 674] width 53 height 33
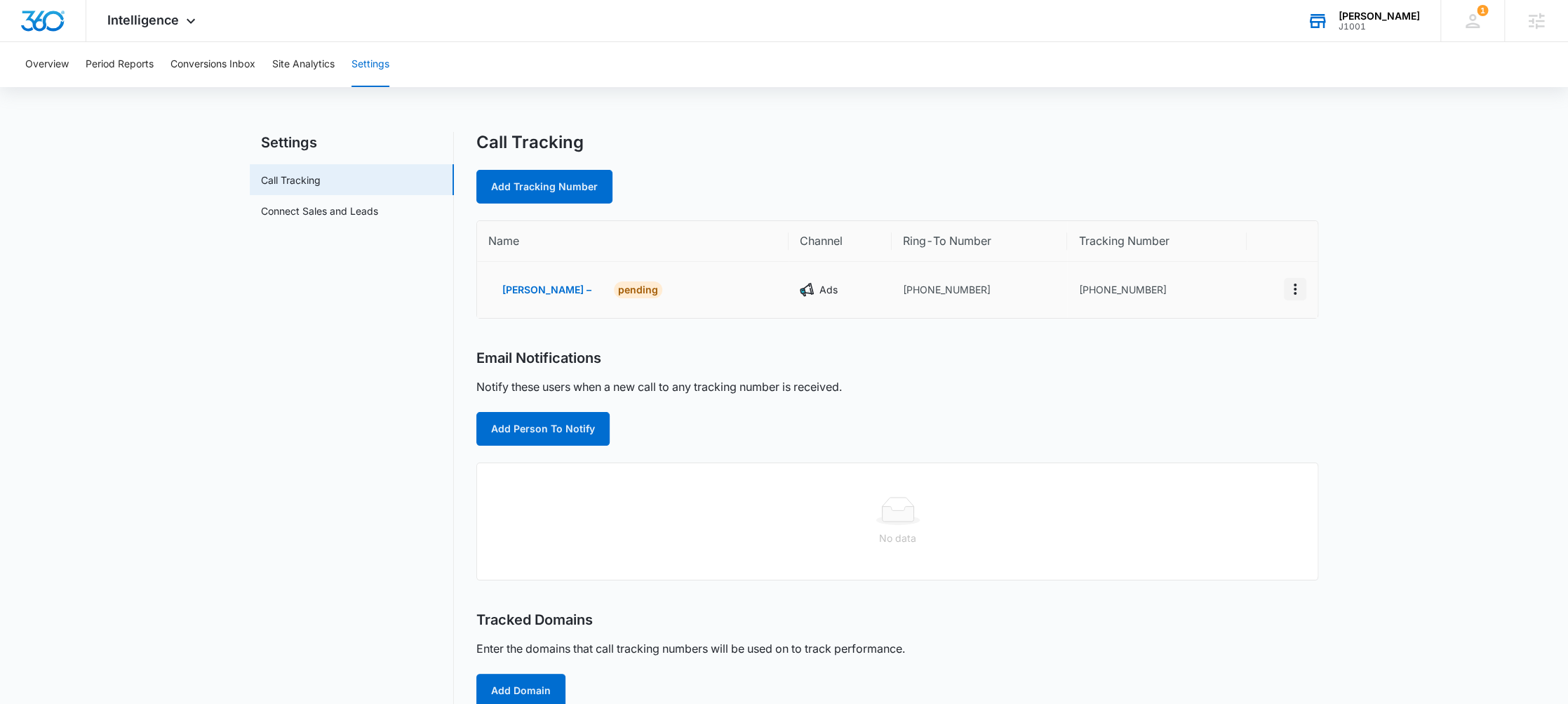
click at [1286, 285] on icon "Actions" at bounding box center [1295, 290] width 17 height 17
click at [1233, 274] on div "Edit" at bounding box center [1230, 274] width 29 height 9
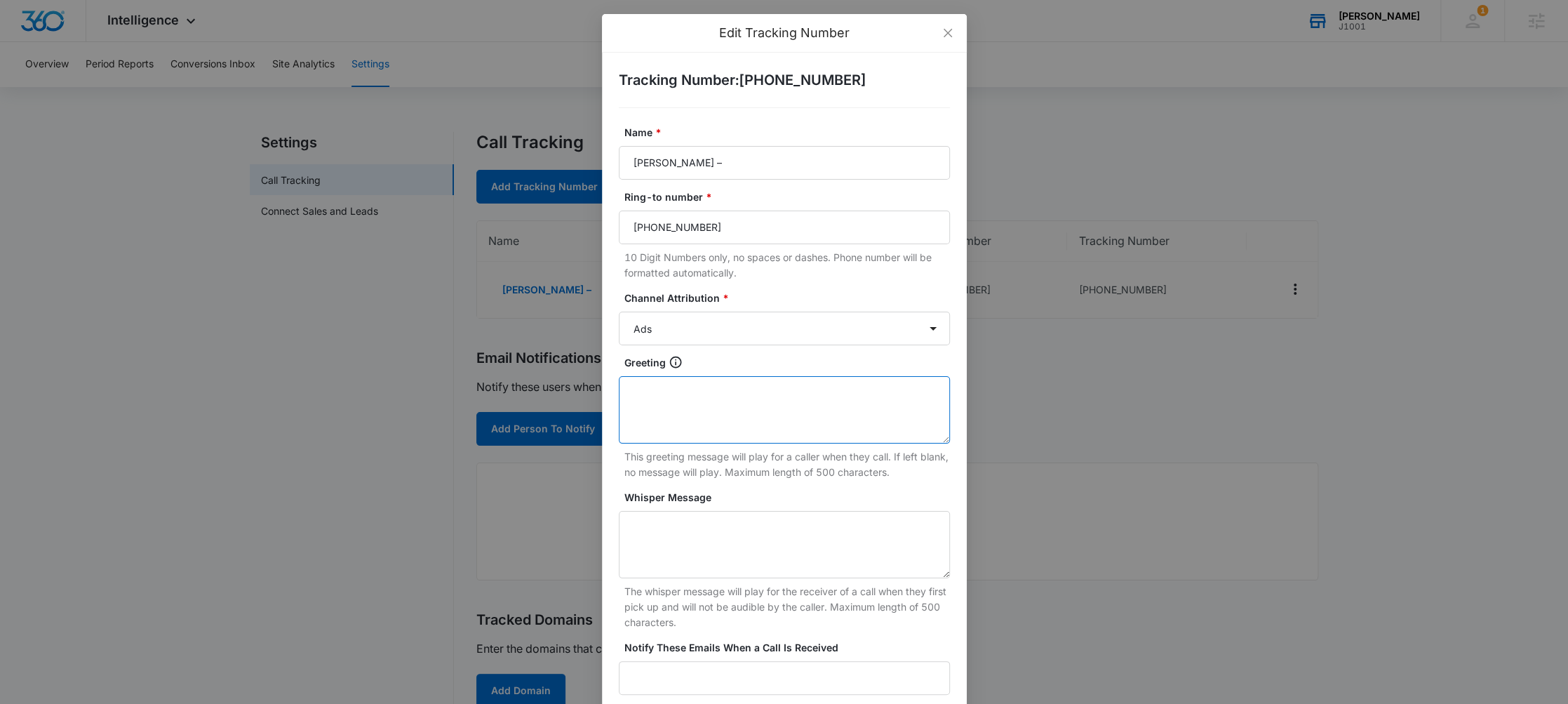
click at [787, 395] on textarea "Greeting" at bounding box center [784, 409] width 331 height 67
type textarea "i am testing"
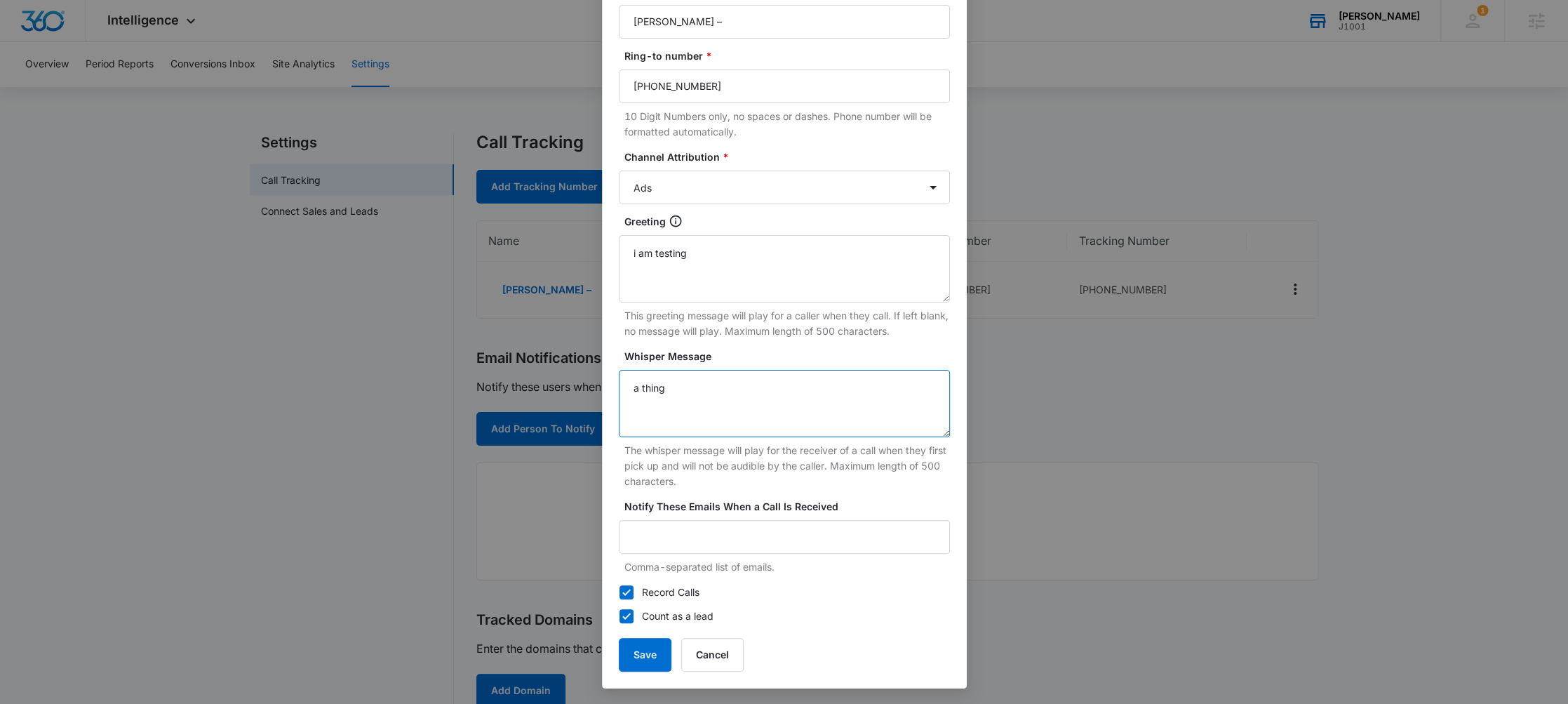
type textarea "a thing"
click at [638, 678] on div "Tracking Number : [PHONE_NUMBER] Name * [PERSON_NAME] – Ring-to number * [PHONE…" at bounding box center [784, 300] width 365 height 777
click at [640, 655] on button "Save" at bounding box center [645, 654] width 53 height 33
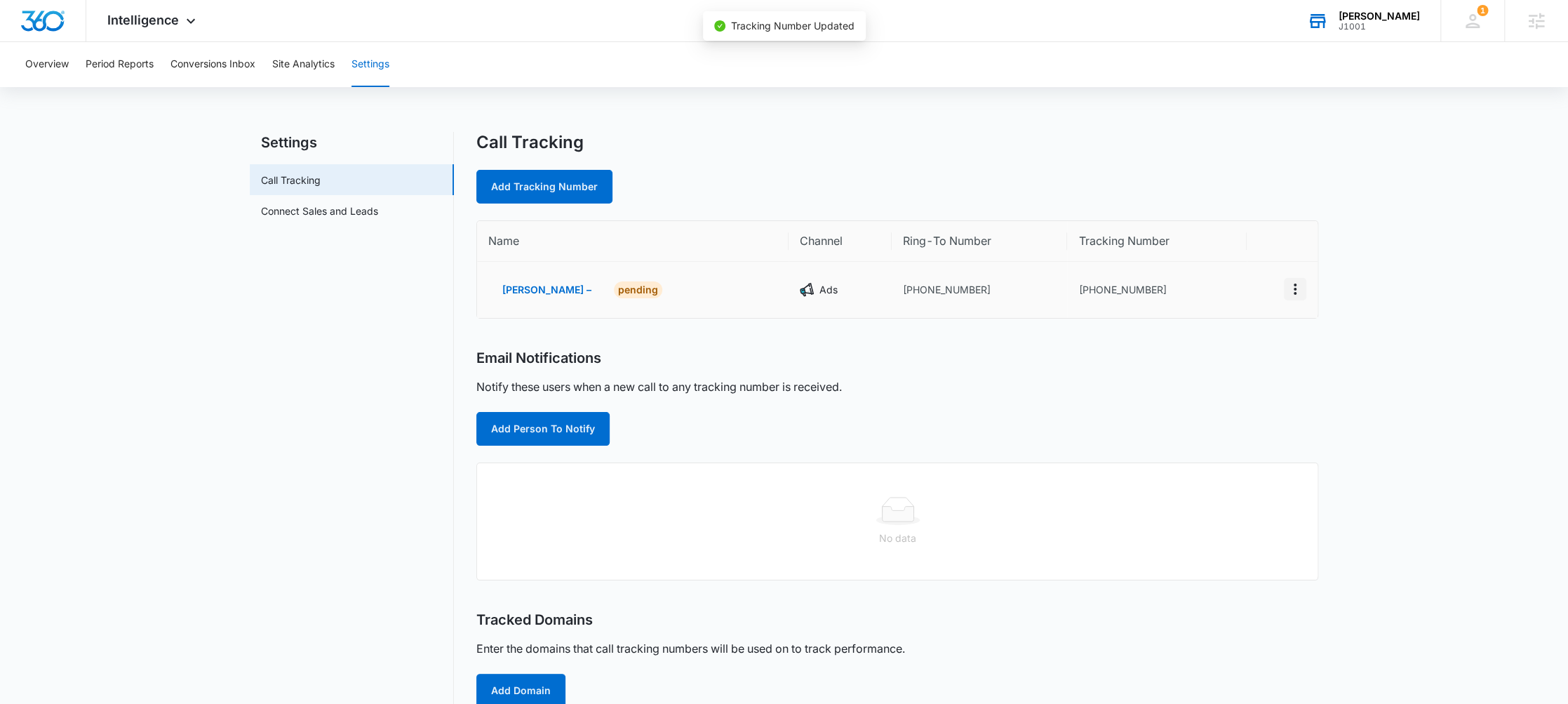
click at [1296, 281] on icon "Actions" at bounding box center [1295, 290] width 17 height 17
click at [1243, 265] on button "Edit" at bounding box center [1238, 275] width 80 height 21
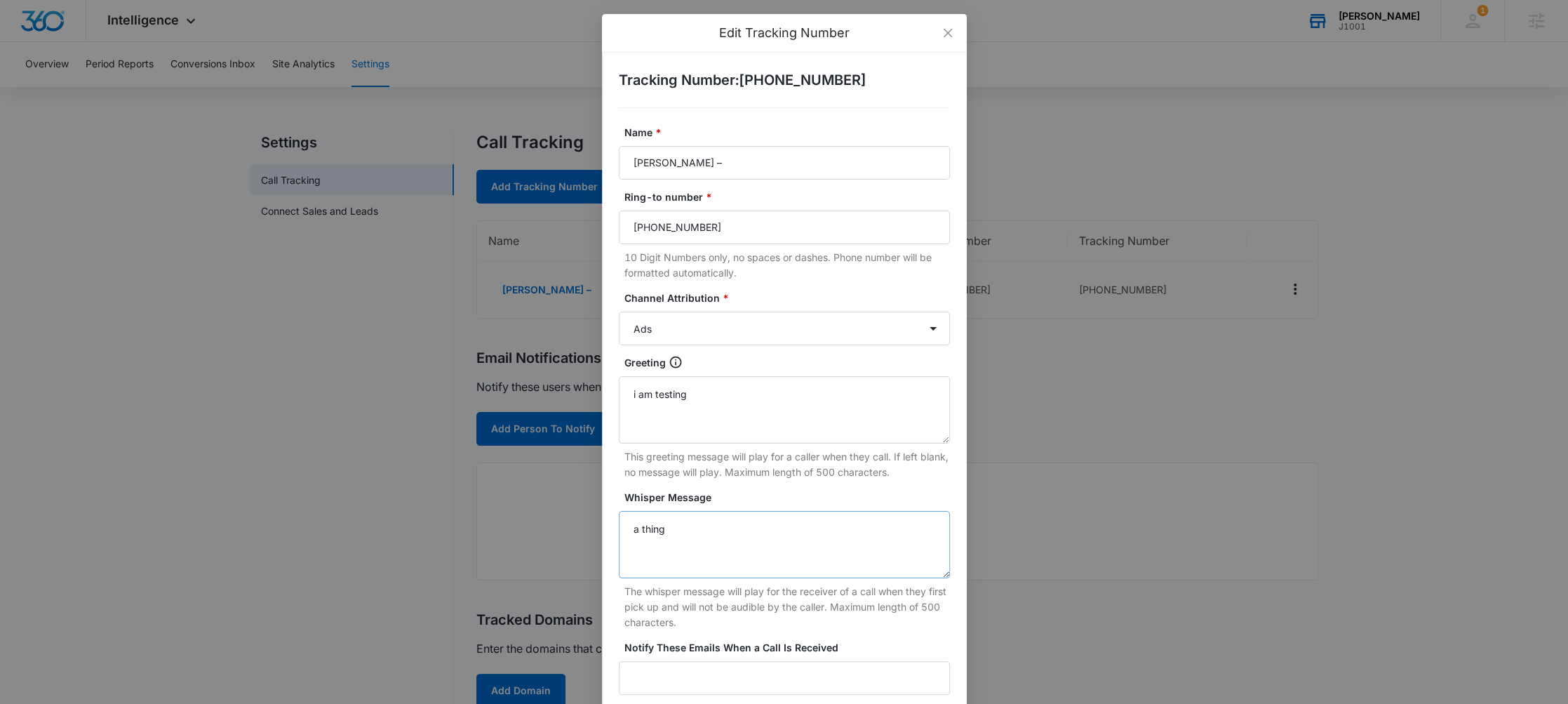
scroll to position [141, 0]
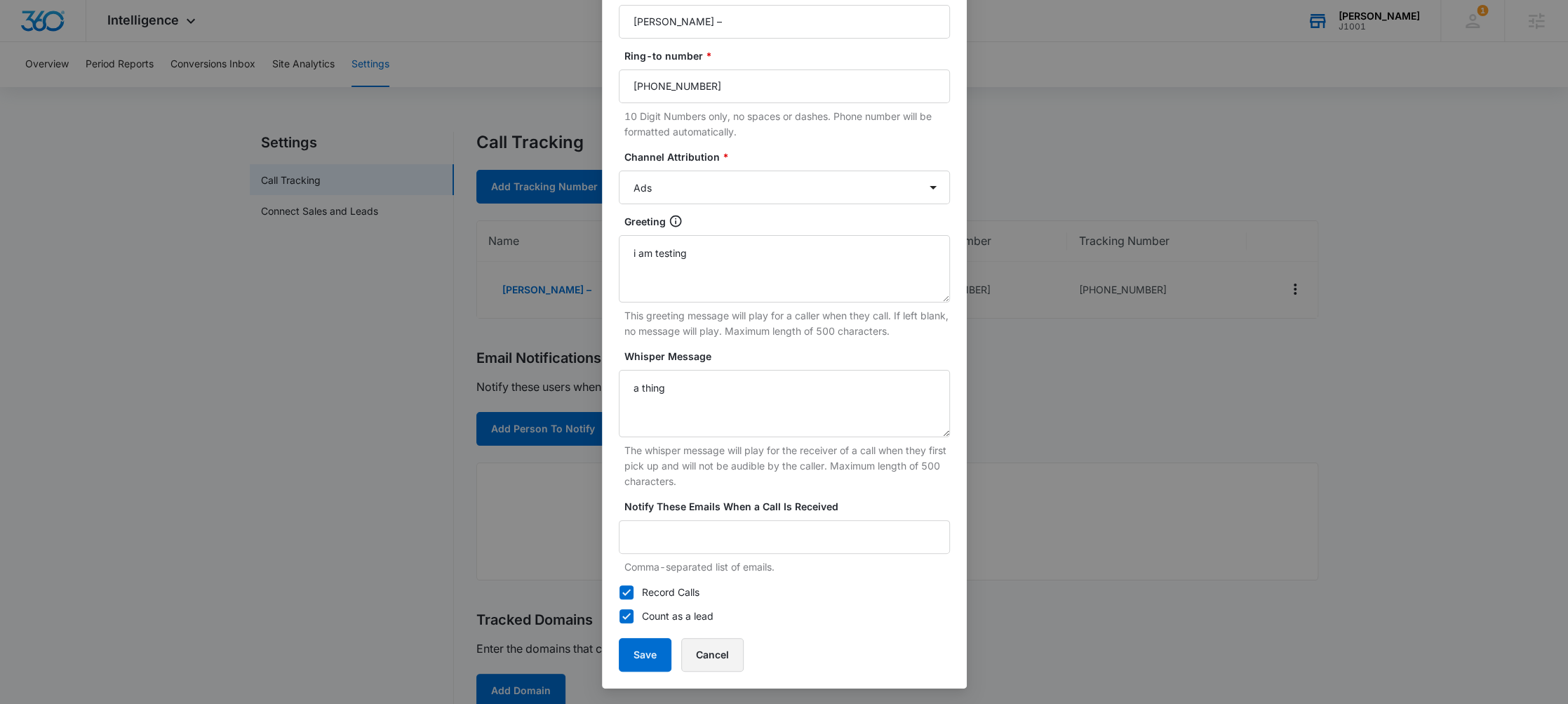
click at [716, 660] on button "Cancel" at bounding box center [712, 654] width 62 height 33
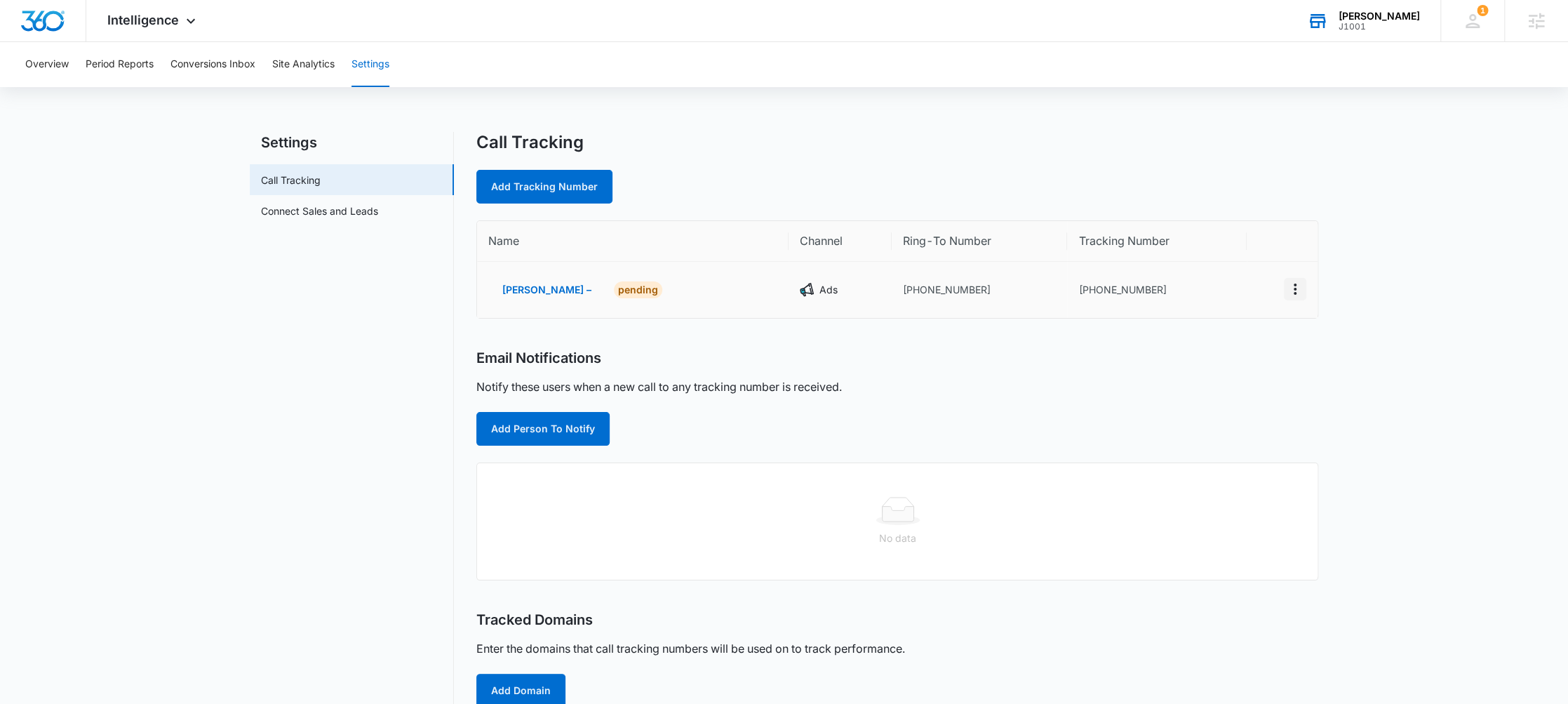
click at [1291, 296] on icon "Actions" at bounding box center [1295, 290] width 17 height 17
click at [1249, 296] on button "Delete" at bounding box center [1238, 296] width 80 height 21
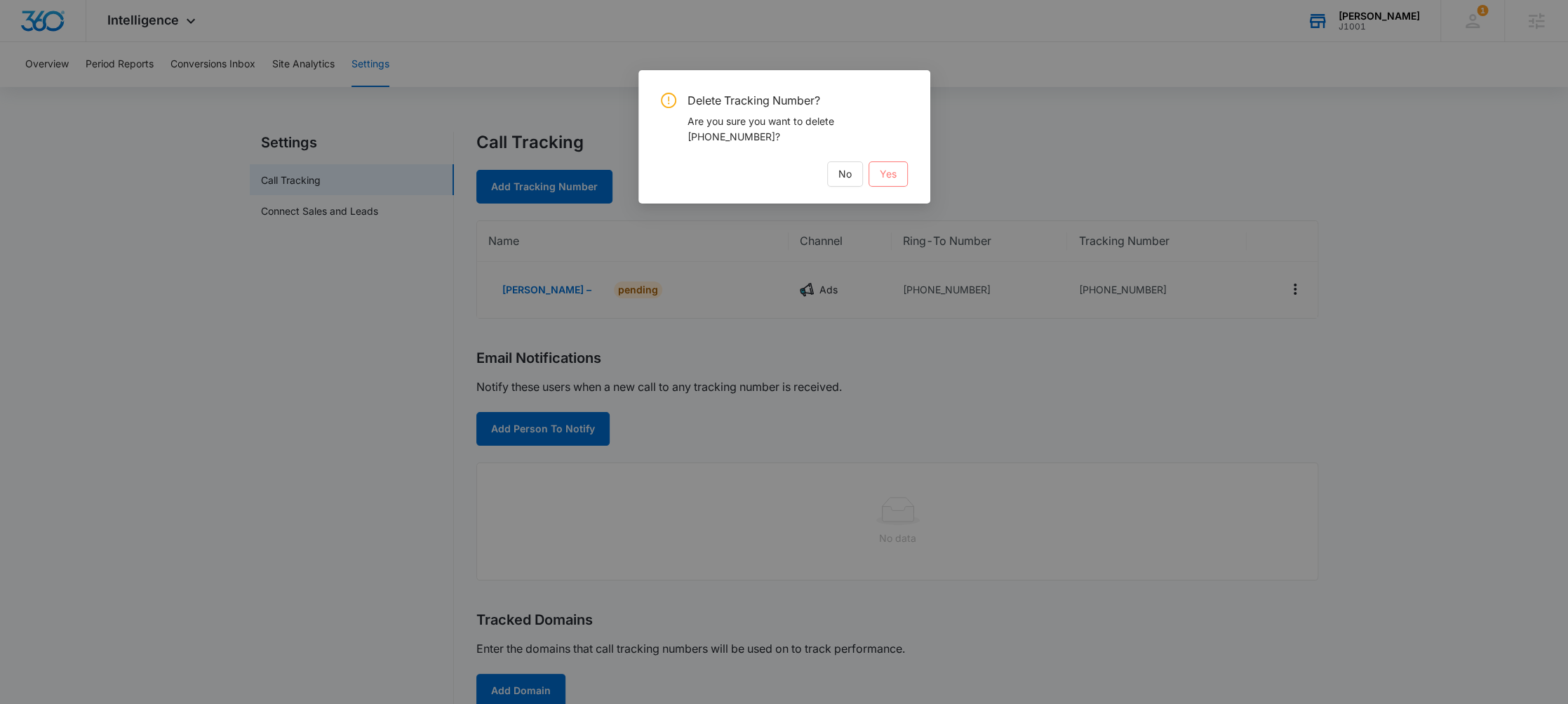
click at [891, 164] on button "Yes" at bounding box center [888, 174] width 39 height 26
